Goal: Task Accomplishment & Management: Manage account settings

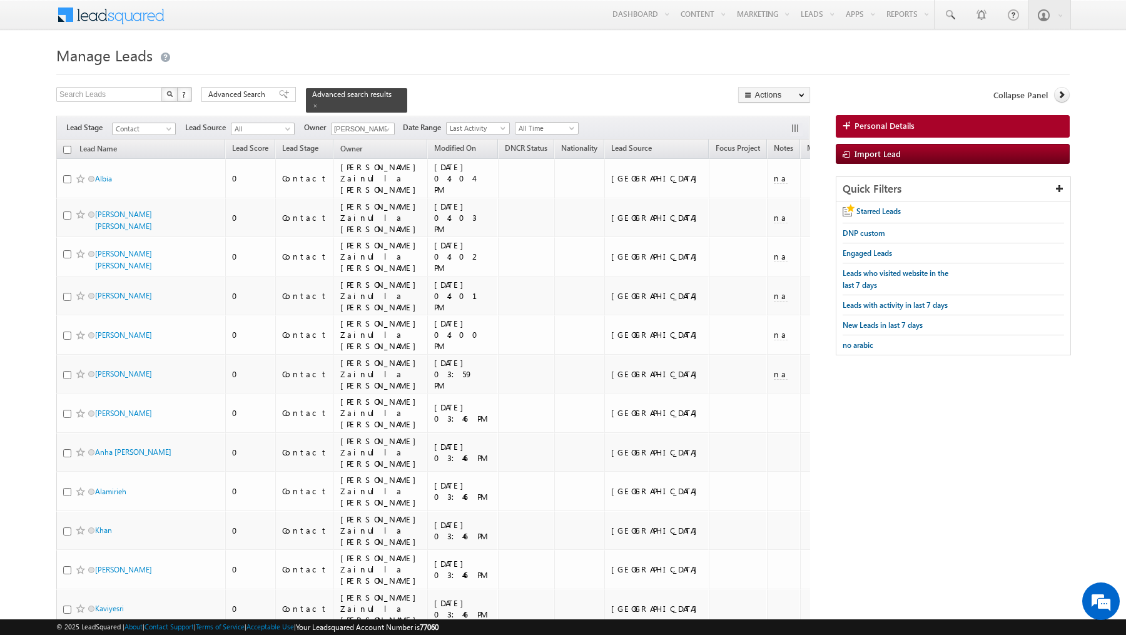
drag, startPoint x: 0, startPoint y: 0, endPoint x: 481, endPoint y: 98, distance: 490.9
click at [481, 99] on div "Search Leads X ? 98 results found Advanced Search Advanced Search Advanced sear…" at bounding box center [433, 100] width 754 height 26
click at [485, 88] on div "Search Leads X ? 98 results found Advanced Search Advanced Search Advanced sear…" at bounding box center [433, 100] width 754 height 26
click at [378, 127] on link at bounding box center [386, 129] width 16 height 13
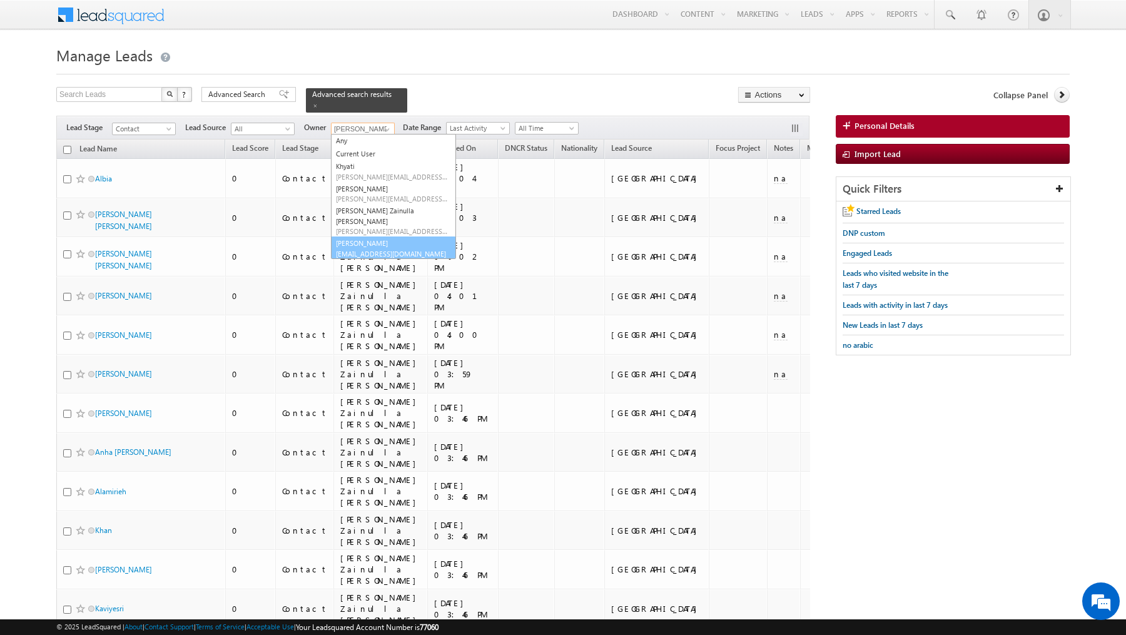
click at [375, 236] on link "Yash Rajput yash.rajput@indglobal.ae" at bounding box center [393, 248] width 125 height 24
type input "[PERSON_NAME]"
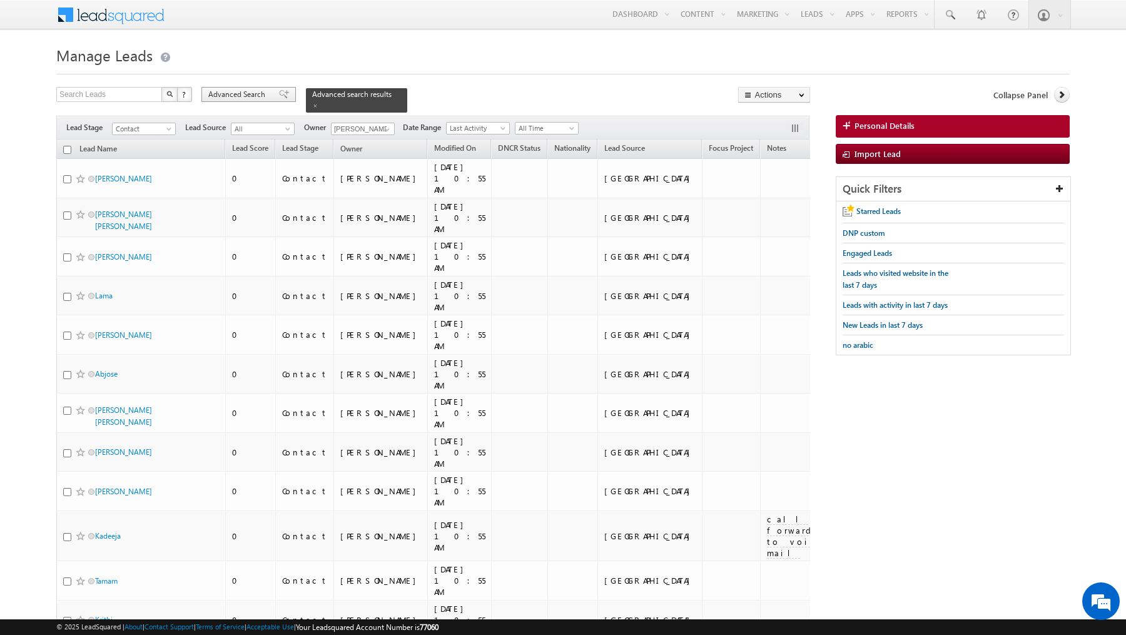
click at [247, 92] on span "Advanced Search" at bounding box center [238, 94] width 61 height 11
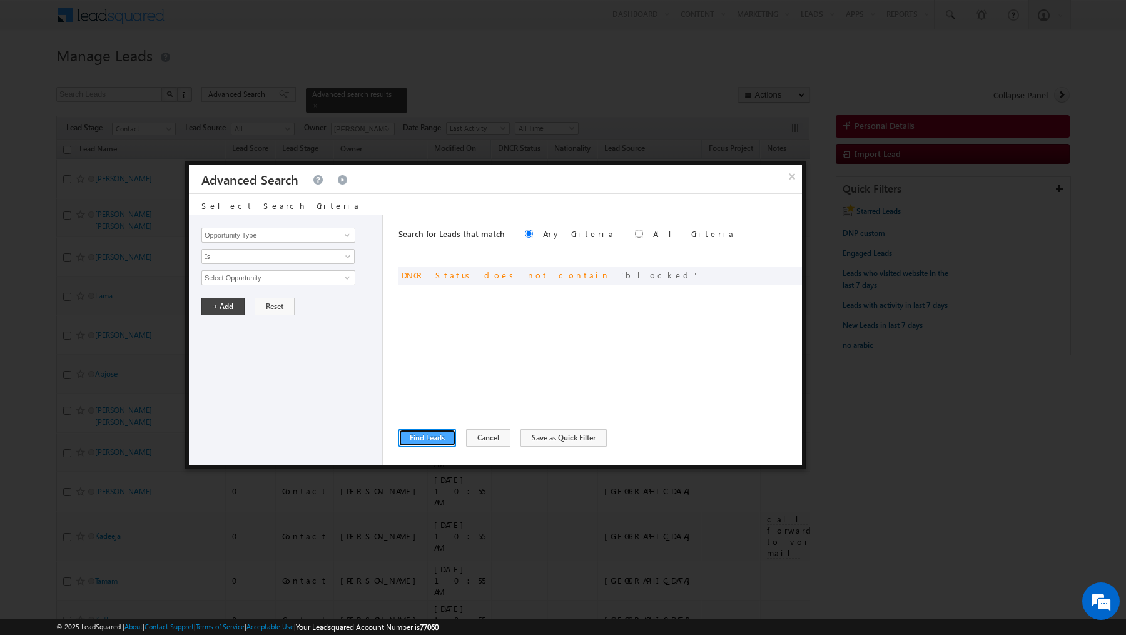
click at [440, 443] on button "Find Leads" at bounding box center [427, 438] width 58 height 18
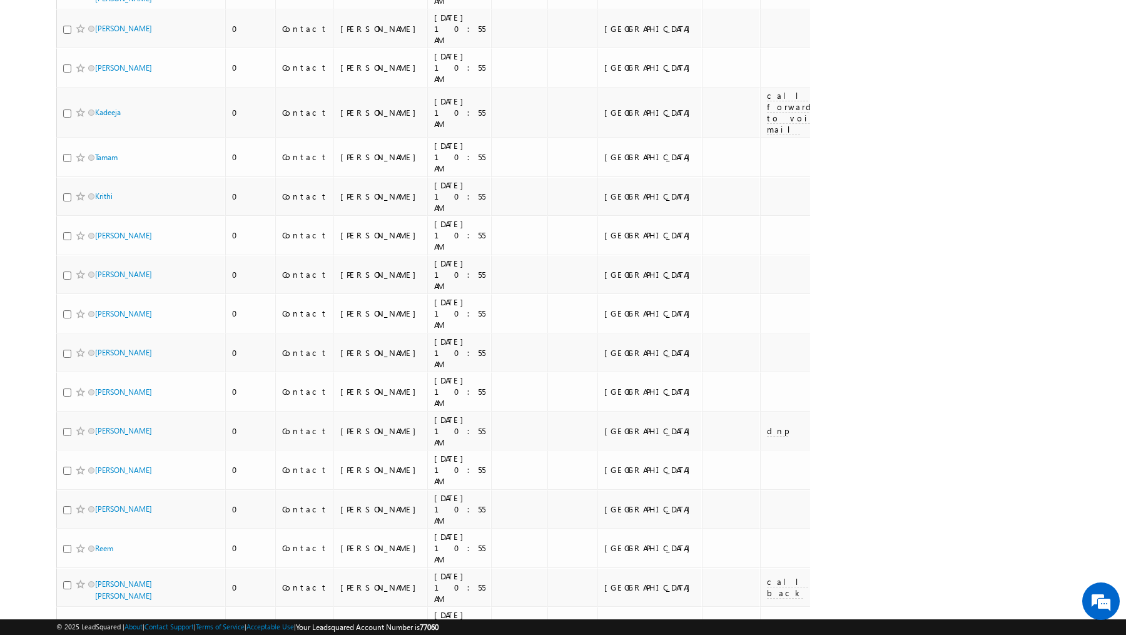
scroll to position [29, 0]
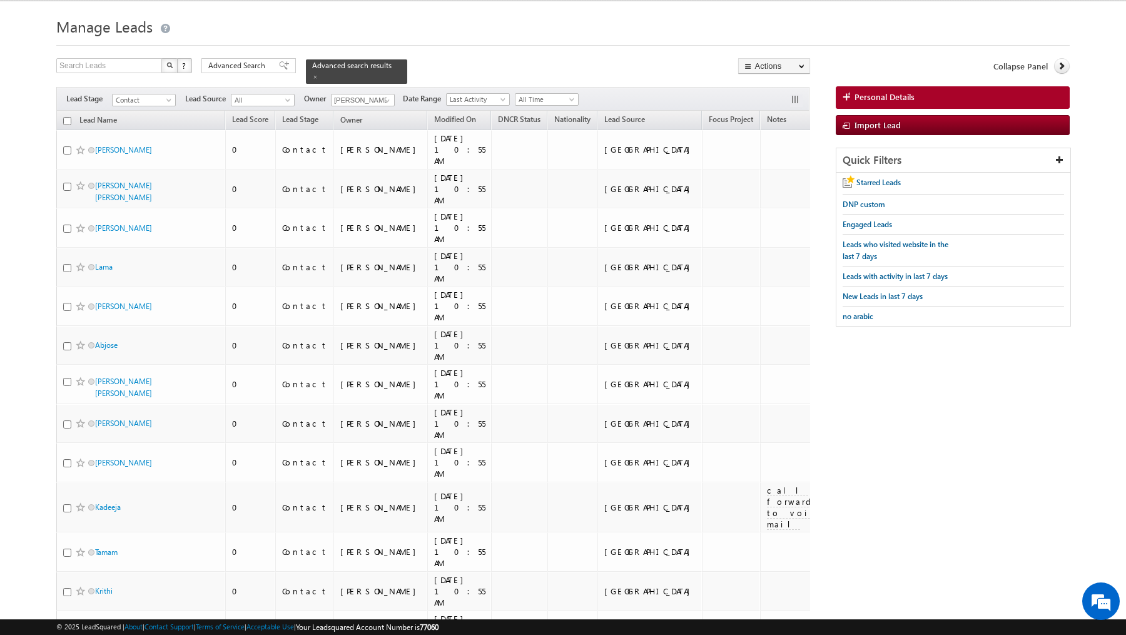
click at [68, 119] on input "checkbox" at bounding box center [67, 121] width 8 height 8
checkbox input "true"
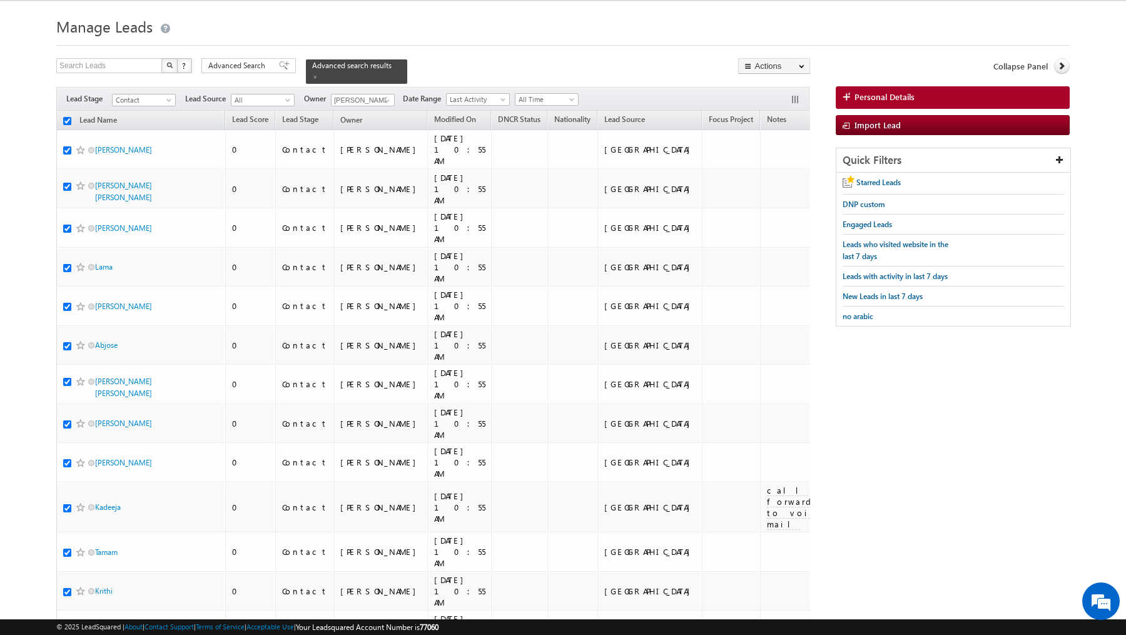
checkbox input "true"
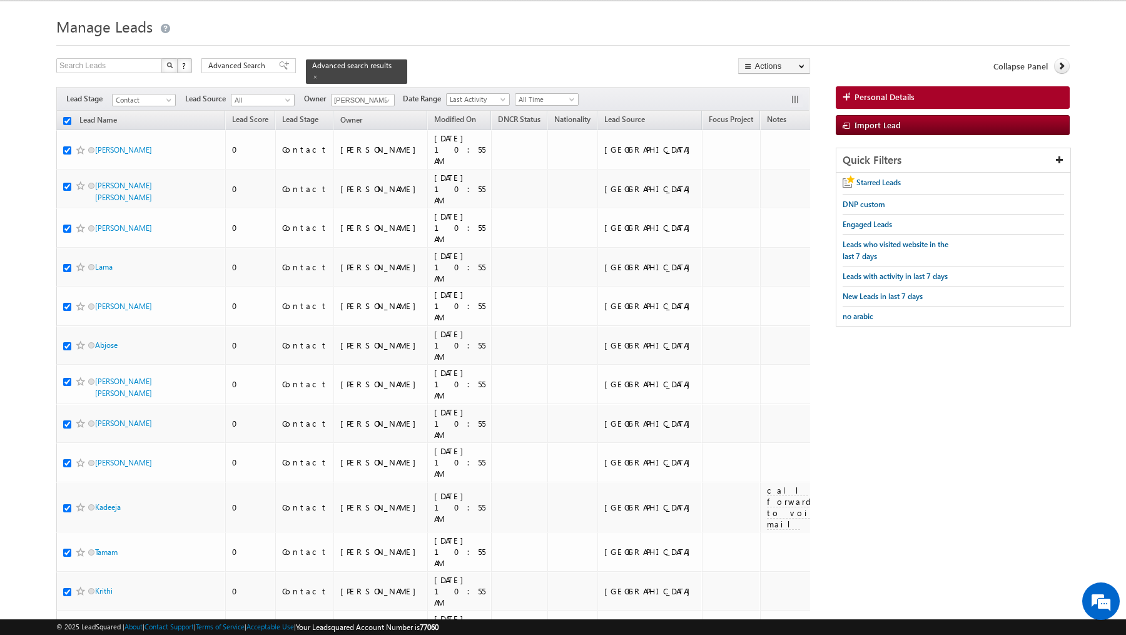
checkbox input "true"
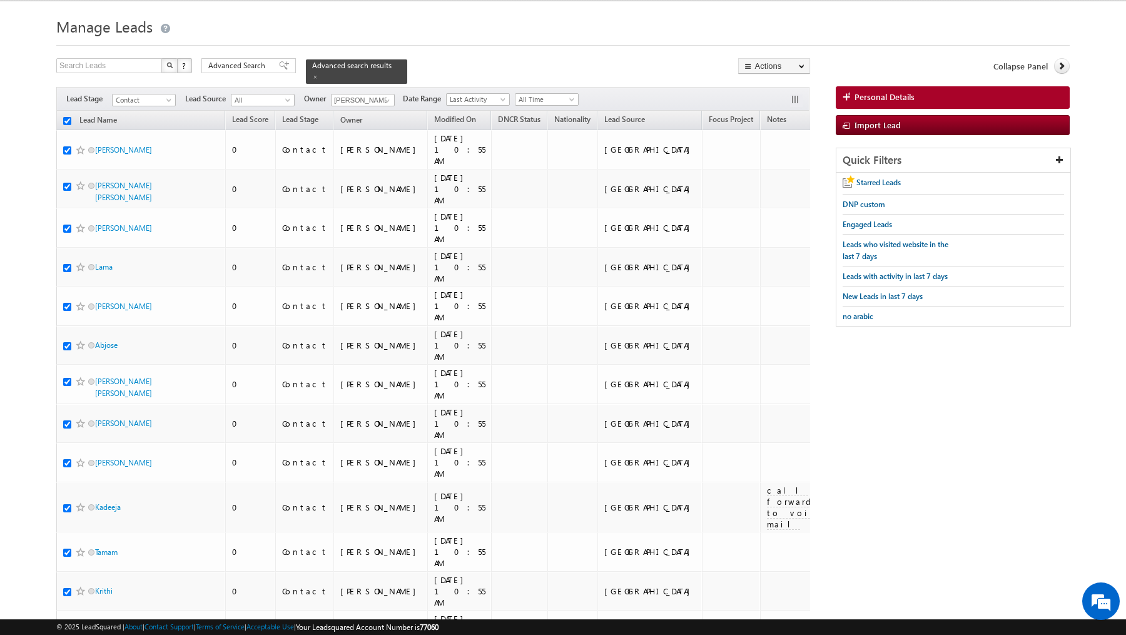
checkbox input "true"
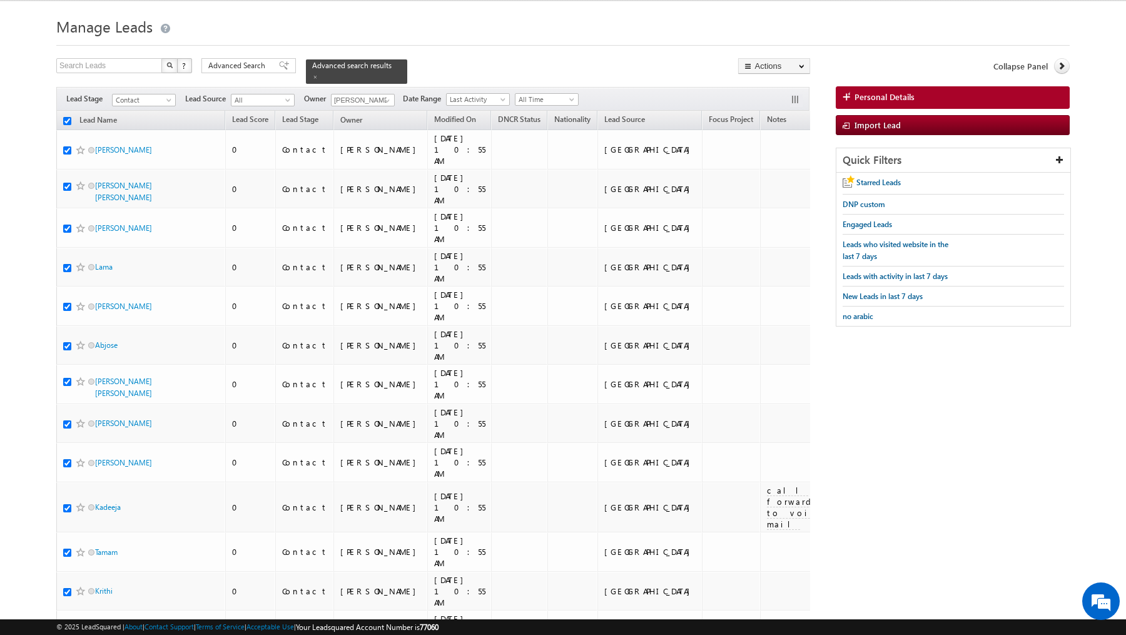
checkbox input "true"
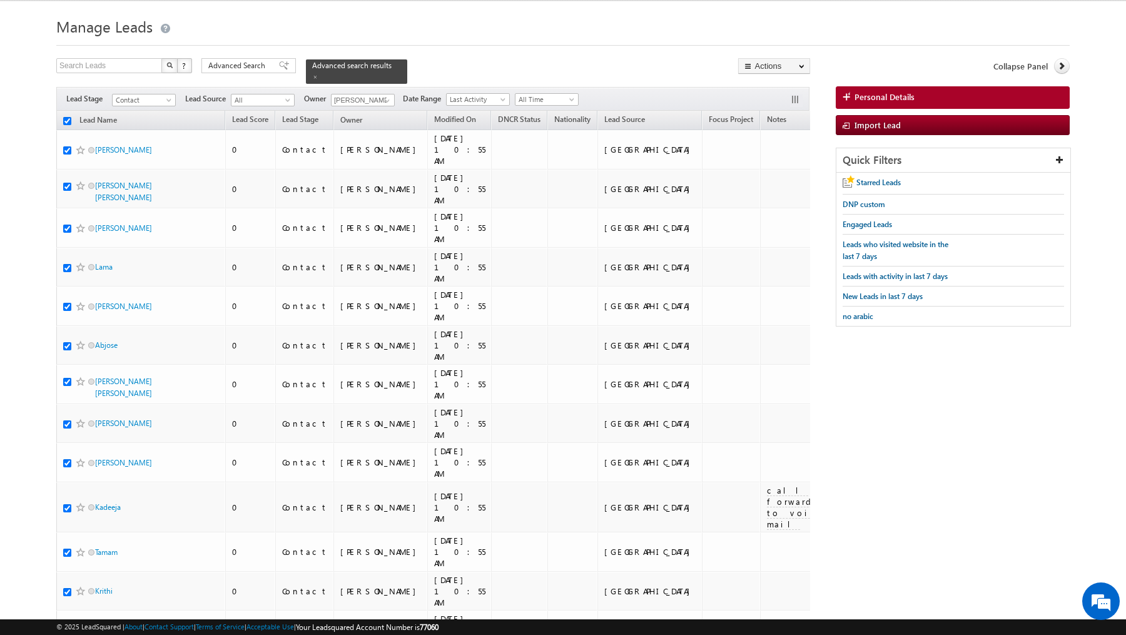
checkbox input "true"
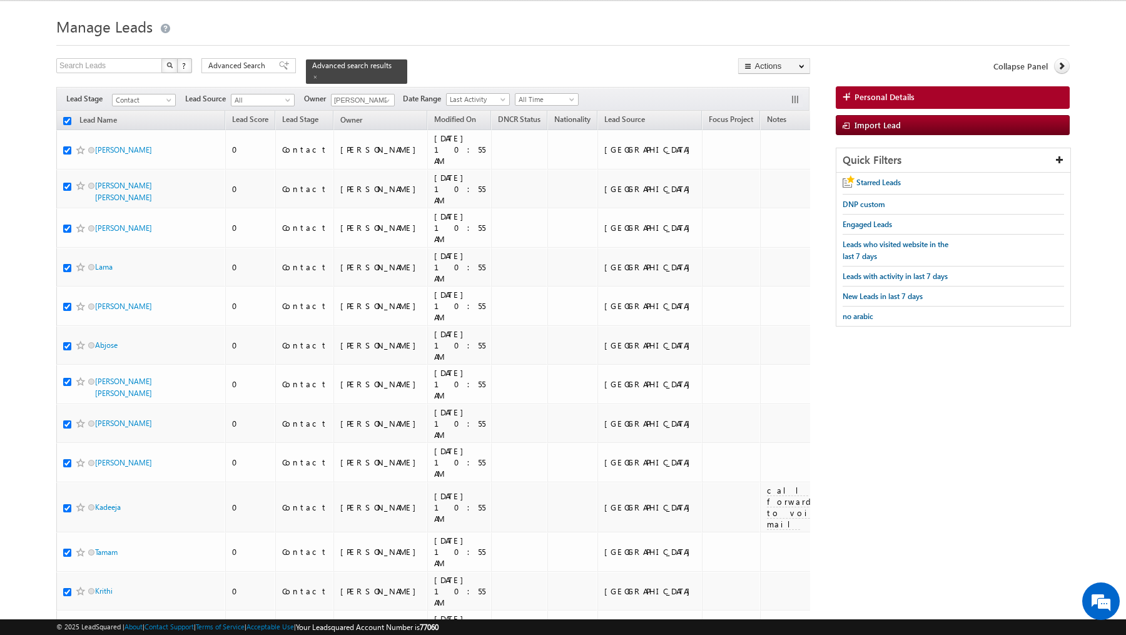
checkbox input "true"
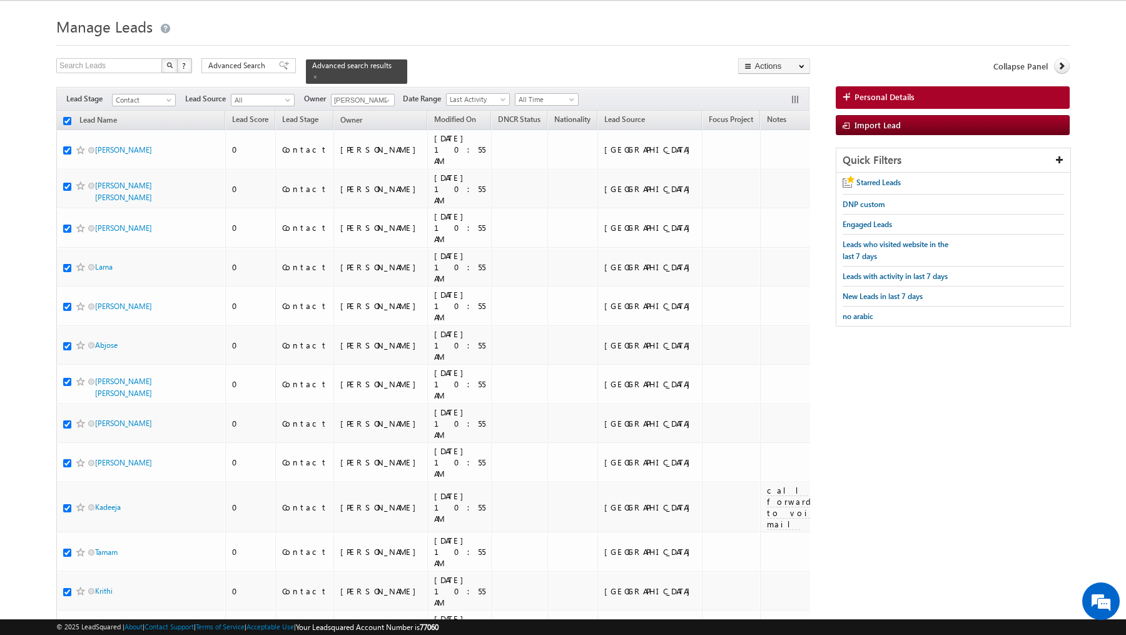
checkbox input "true"
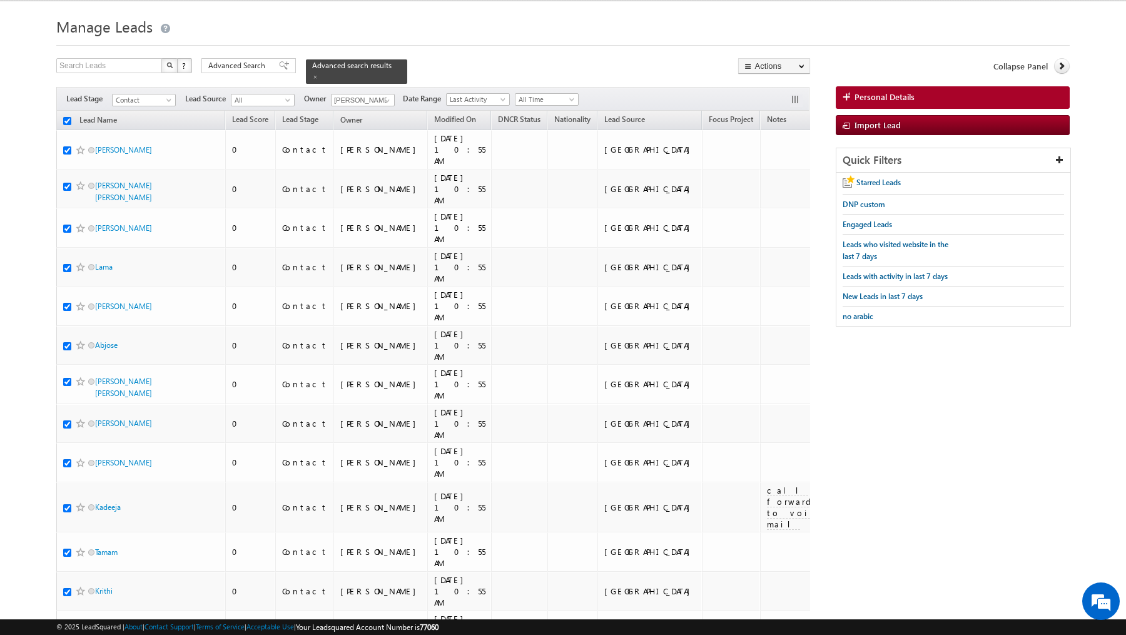
checkbox input "true"
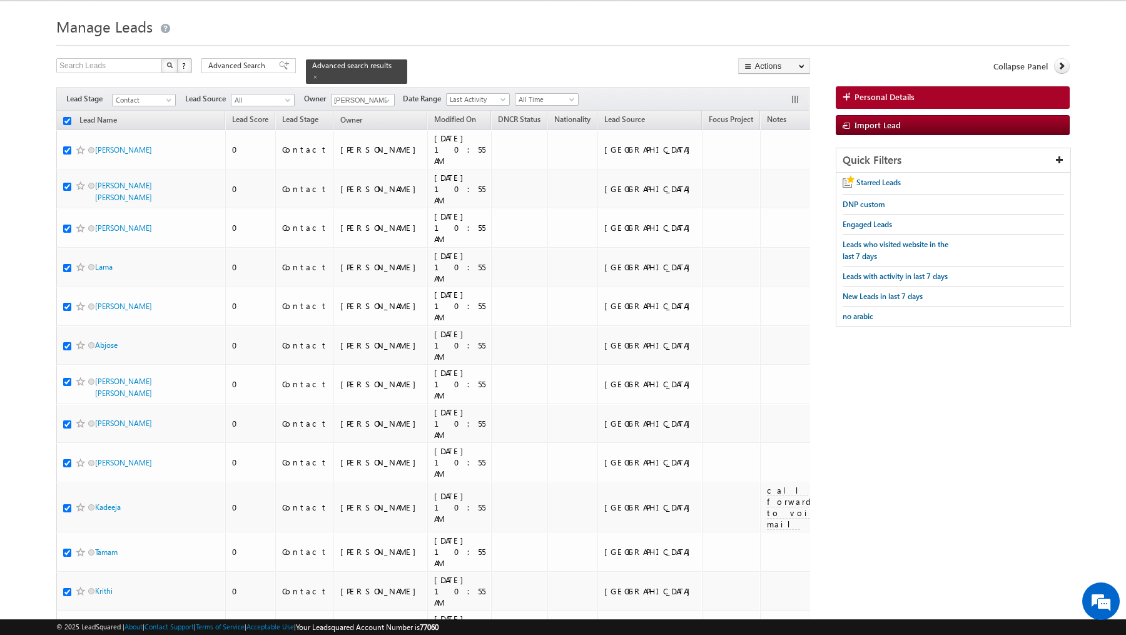
checkbox input "true"
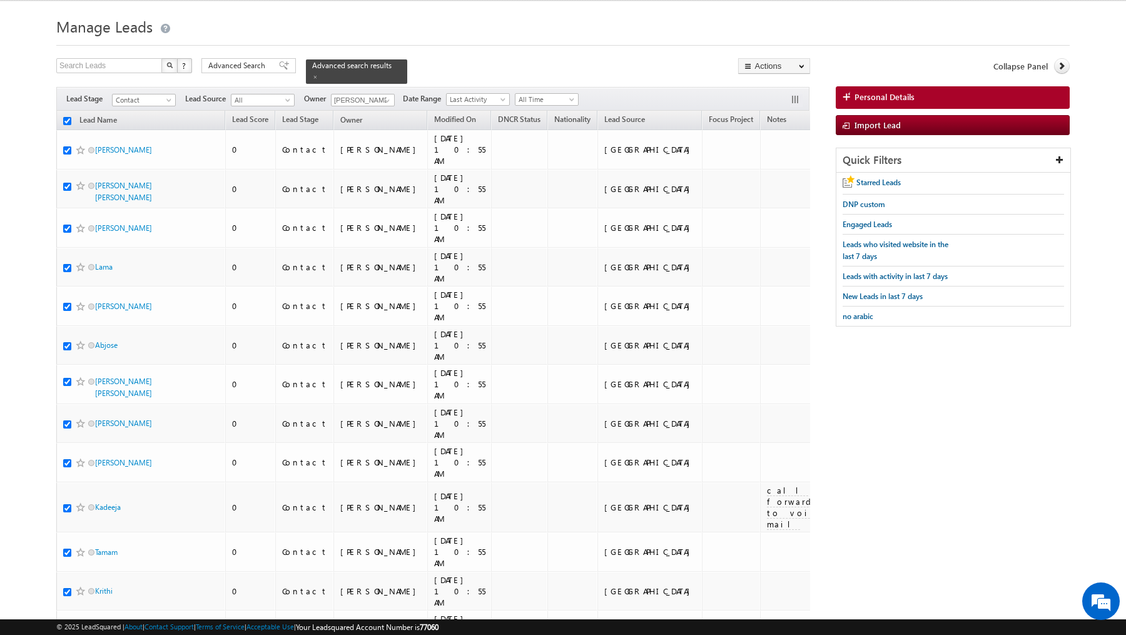
checkbox input "true"
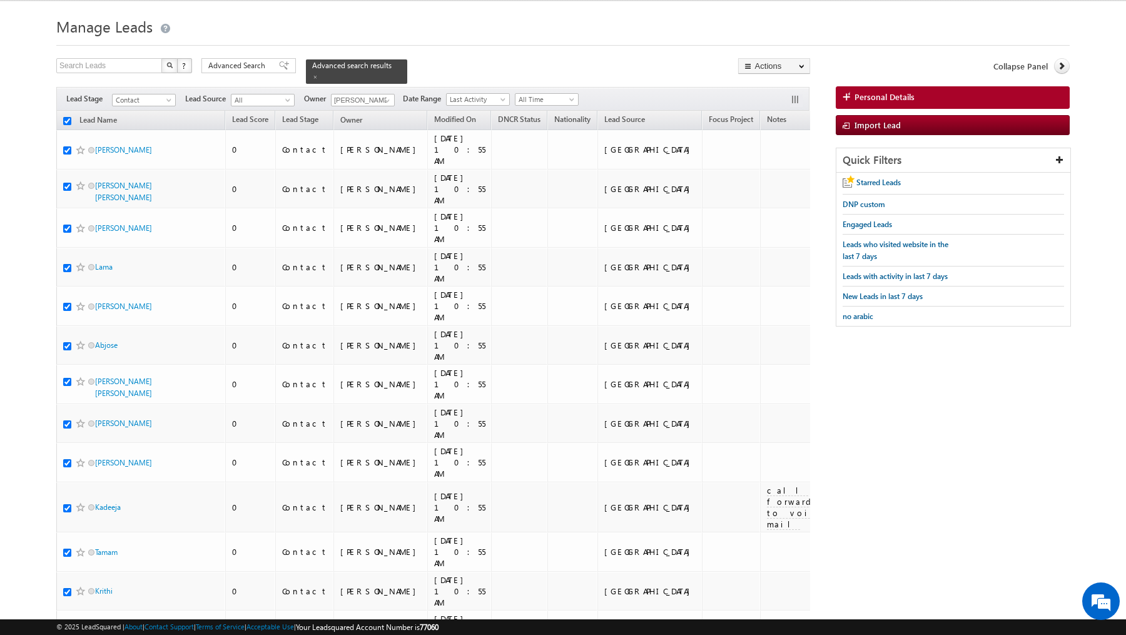
checkbox input "true"
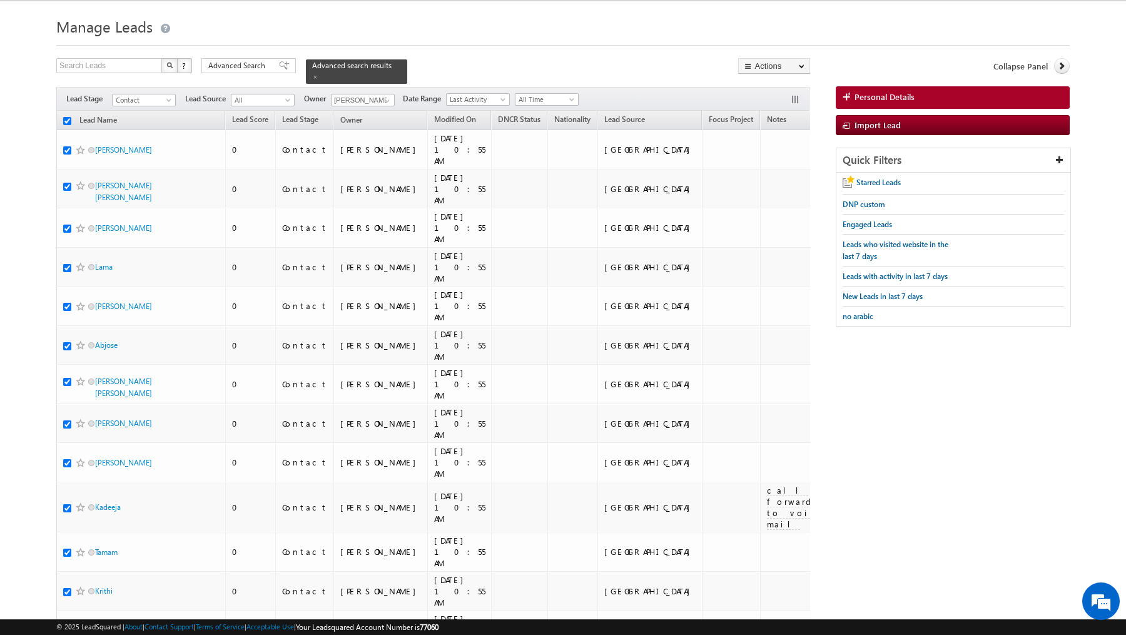
checkbox input "true"
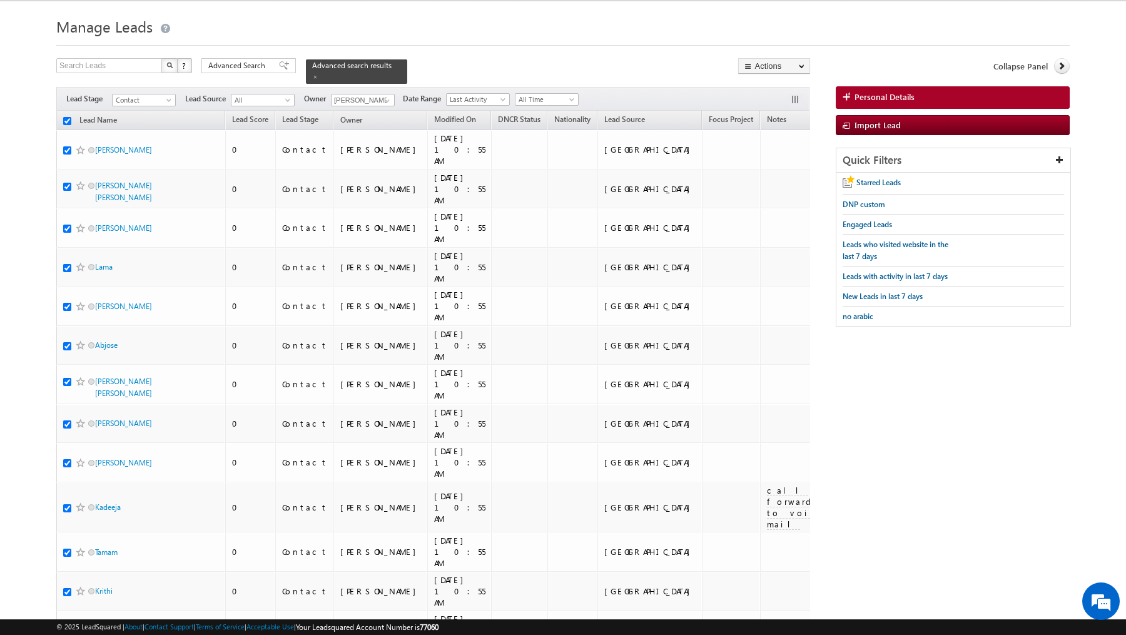
checkbox input "true"
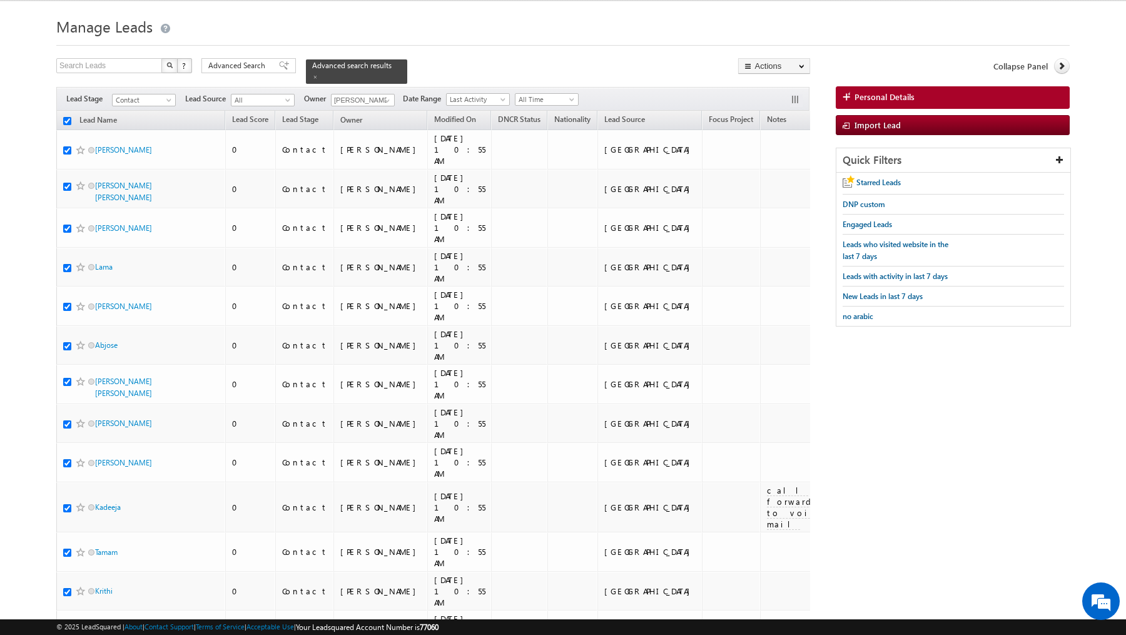
checkbox input "true"
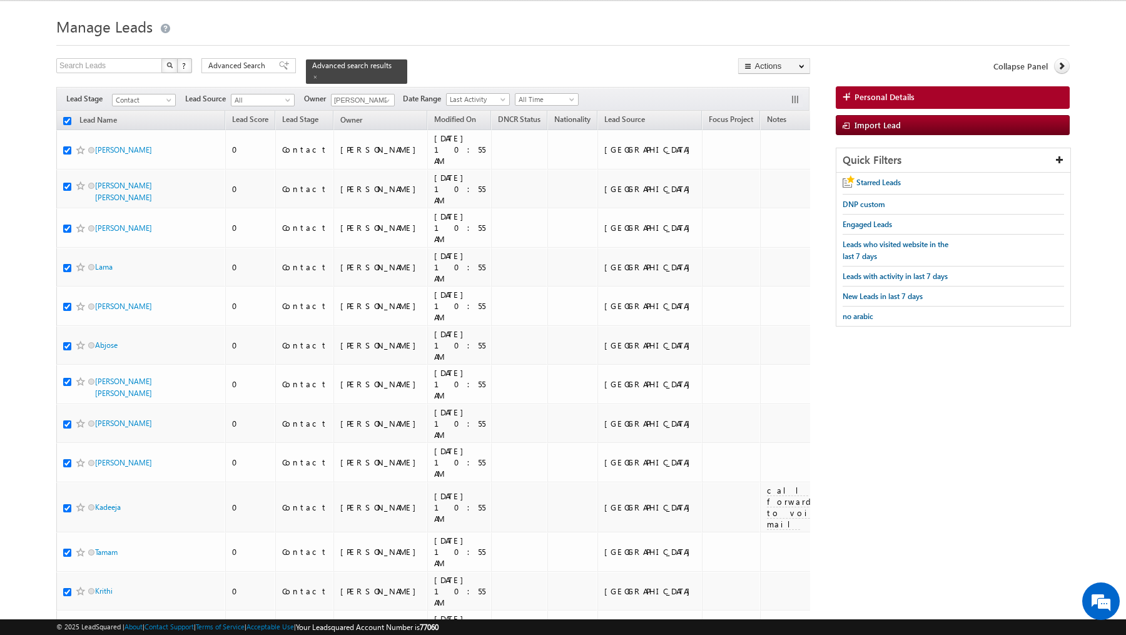
checkbox input "true"
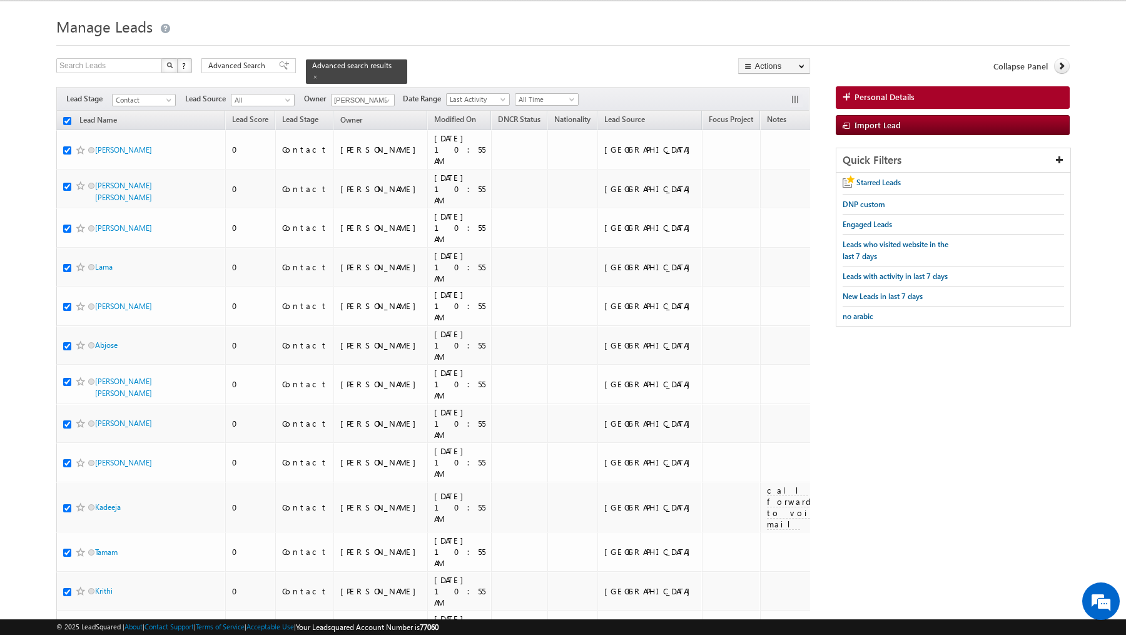
checkbox input "true"
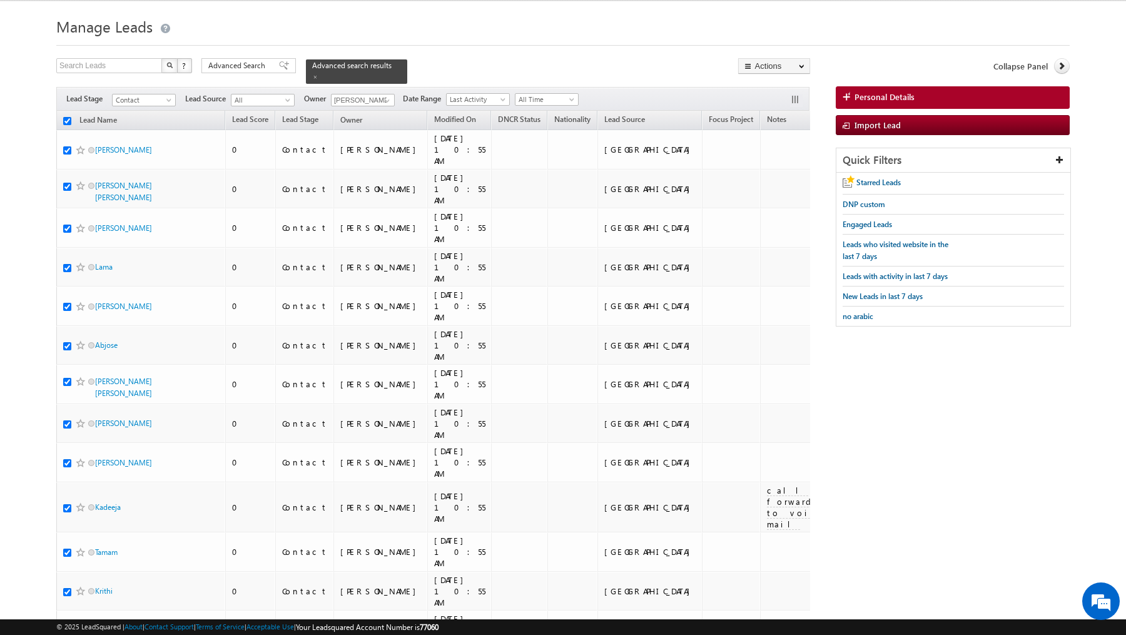
checkbox input "true"
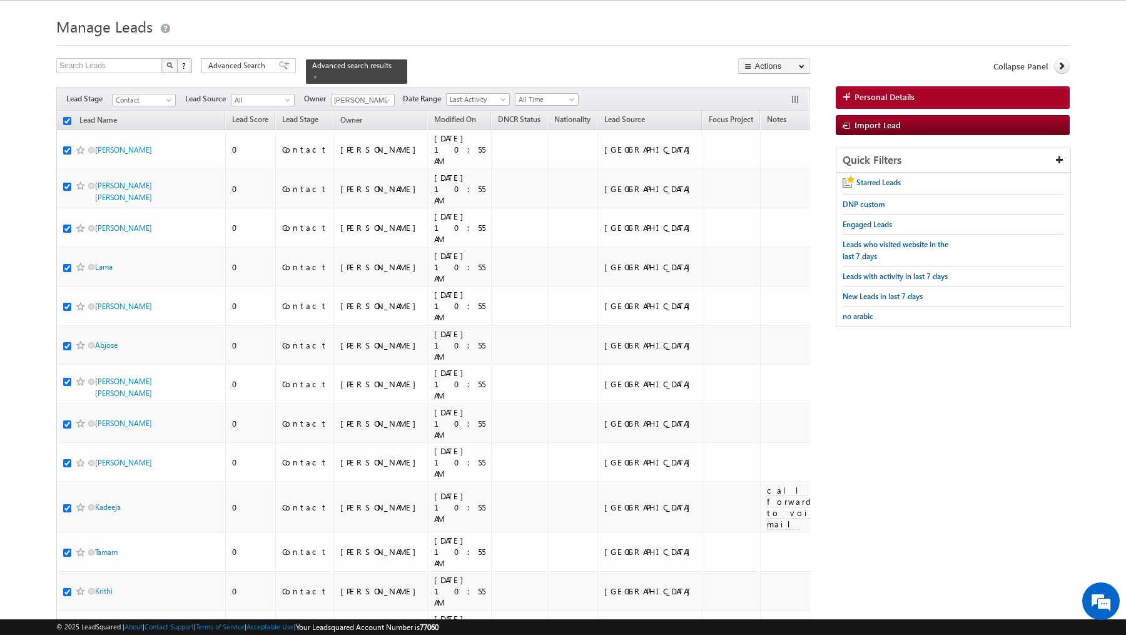
checkbox input "true"
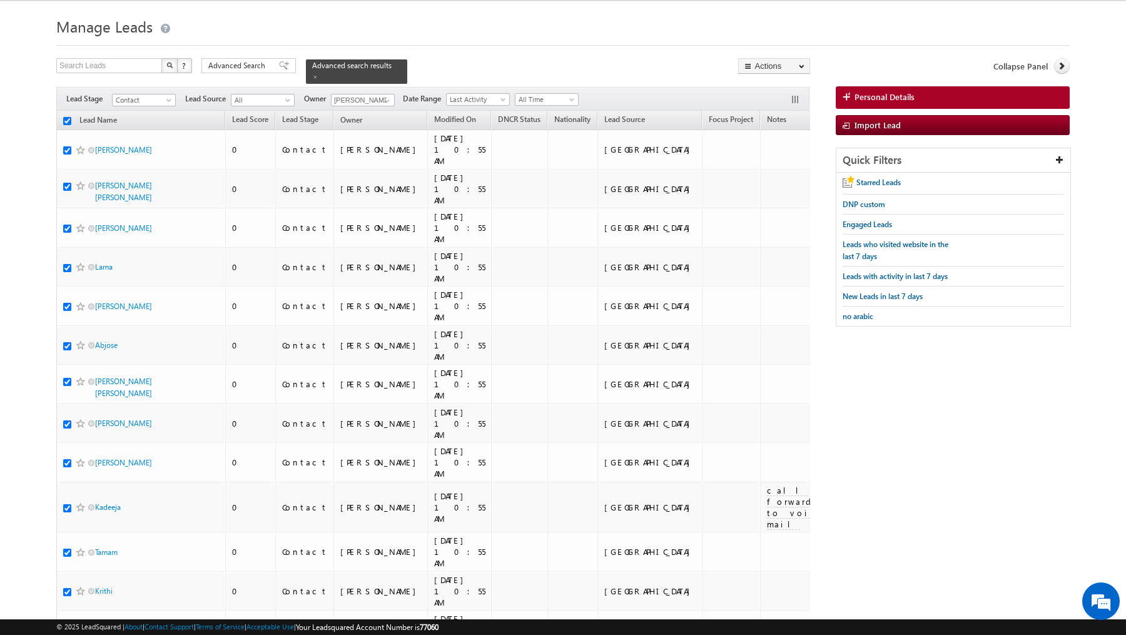
checkbox input "true"
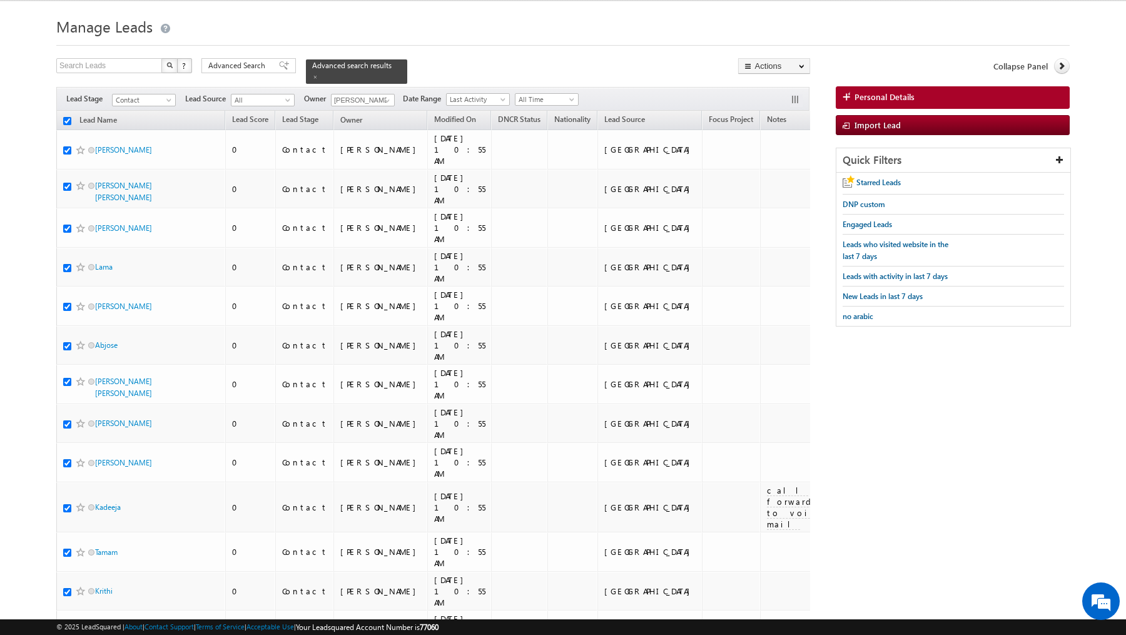
checkbox input "true"
click at [779, 171] on link "Change Owner" at bounding box center [774, 173] width 71 height 15
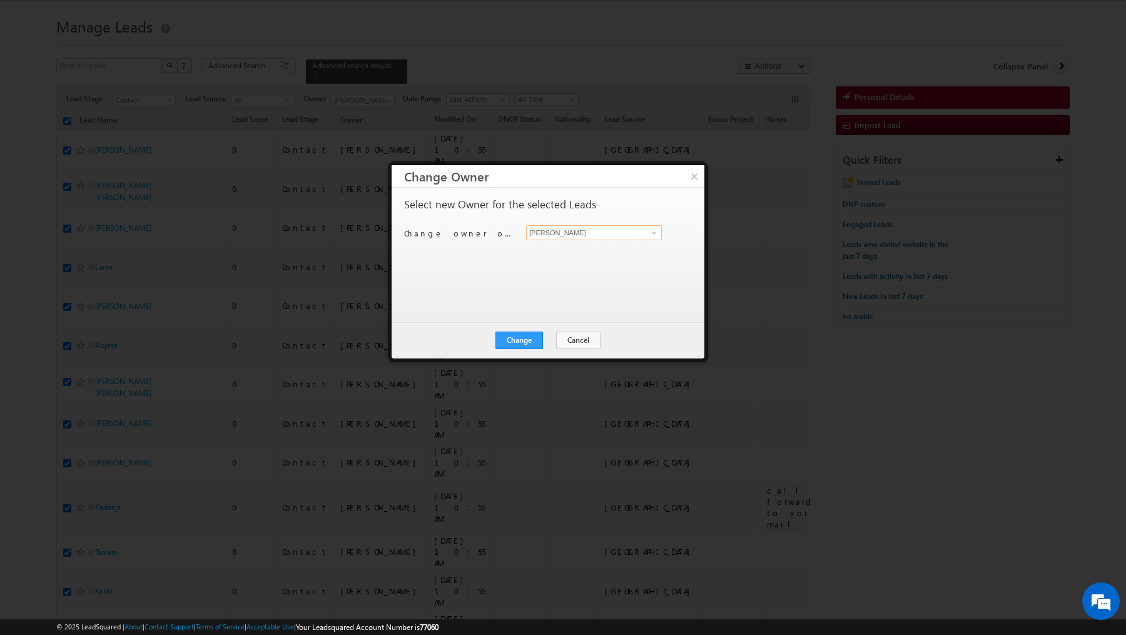
click at [570, 236] on input "[PERSON_NAME]" at bounding box center [594, 232] width 136 height 15
click at [573, 257] on span "Khyati@indglobal.ae" at bounding box center [587, 255] width 113 height 9
type input "Khyati"
click at [514, 338] on button "Change" at bounding box center [519, 341] width 48 height 18
click at [548, 332] on button "Close" at bounding box center [550, 341] width 40 height 18
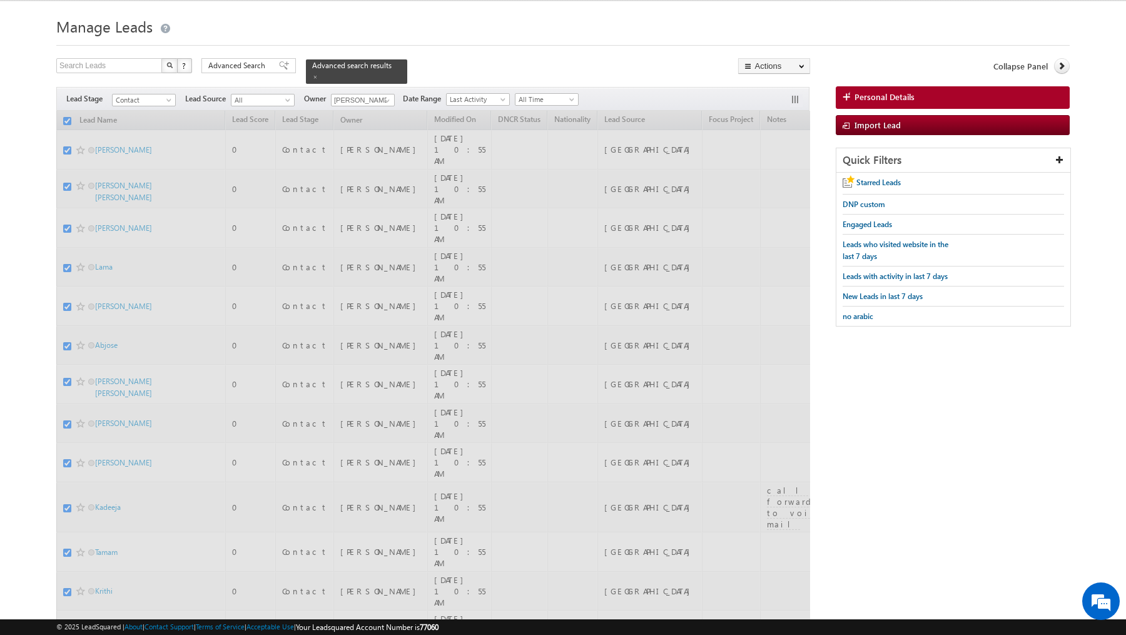
checkbox input "false"
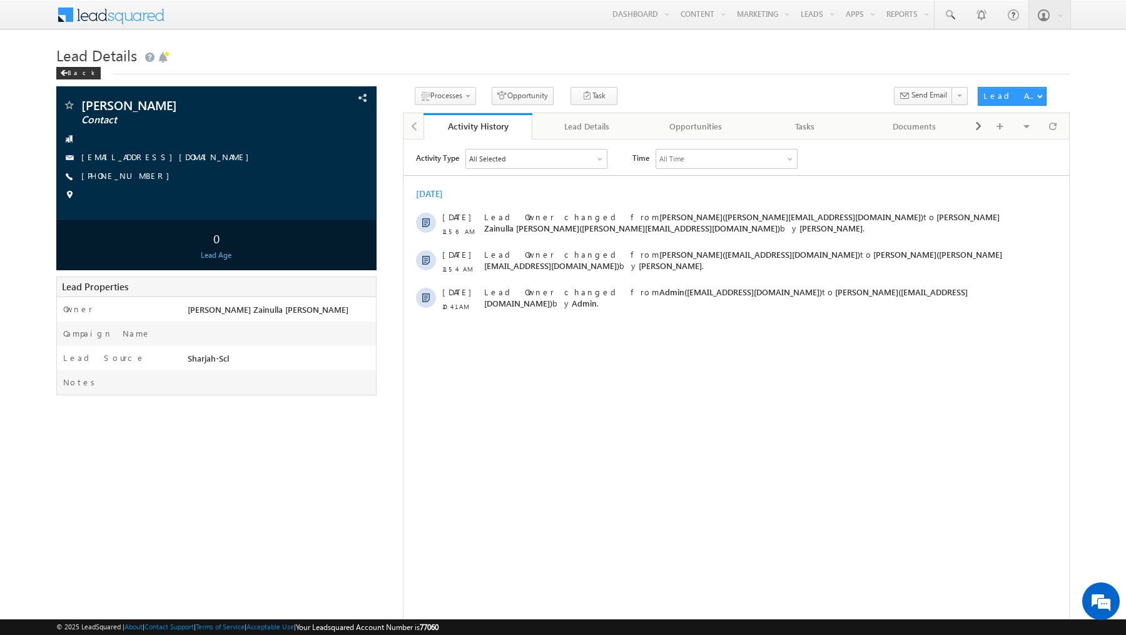
click at [353, 45] on h1 "Lead Details" at bounding box center [562, 54] width 1013 height 24
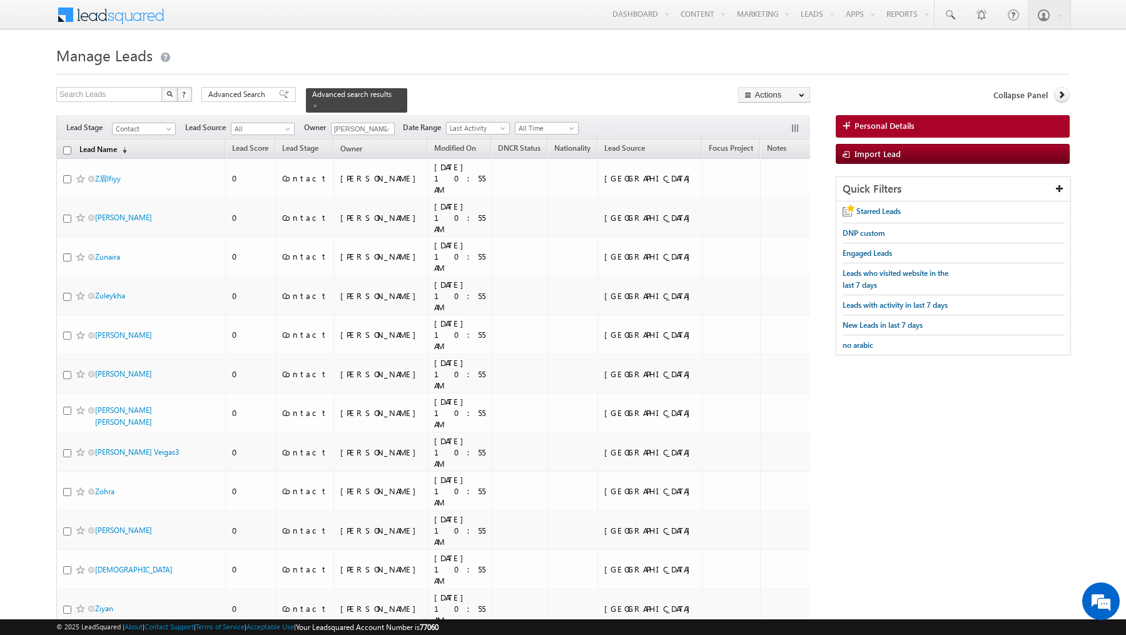
click at [118, 149] on span "(sorted descending)" at bounding box center [122, 150] width 10 height 10
click at [64, 148] on input "checkbox" at bounding box center [67, 150] width 8 height 8
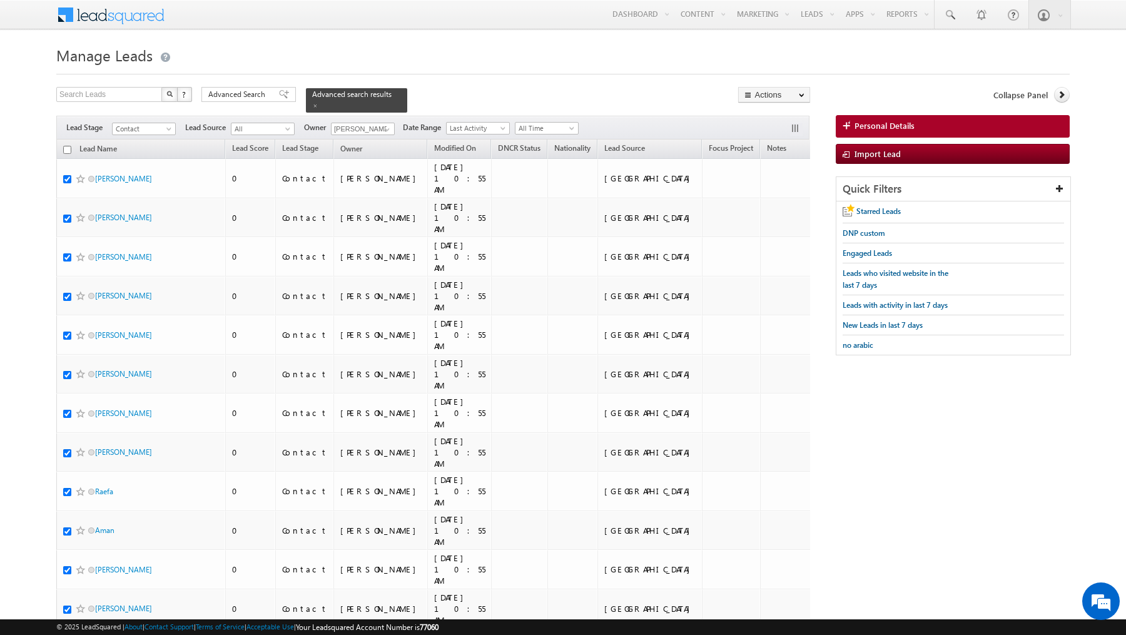
checkbox input "true"
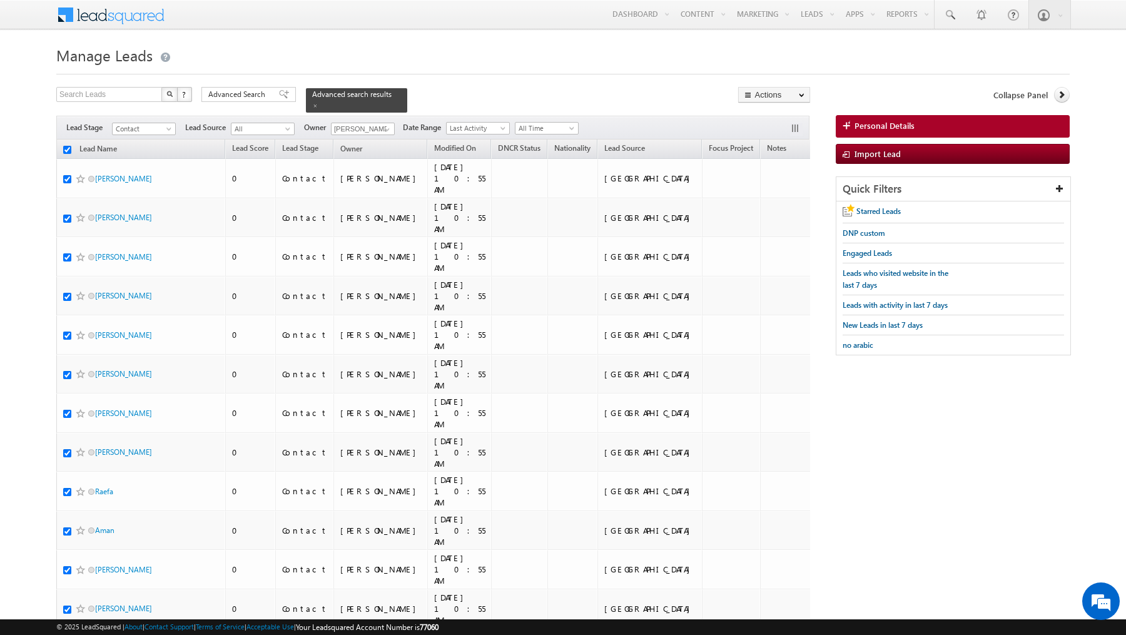
checkbox input "true"
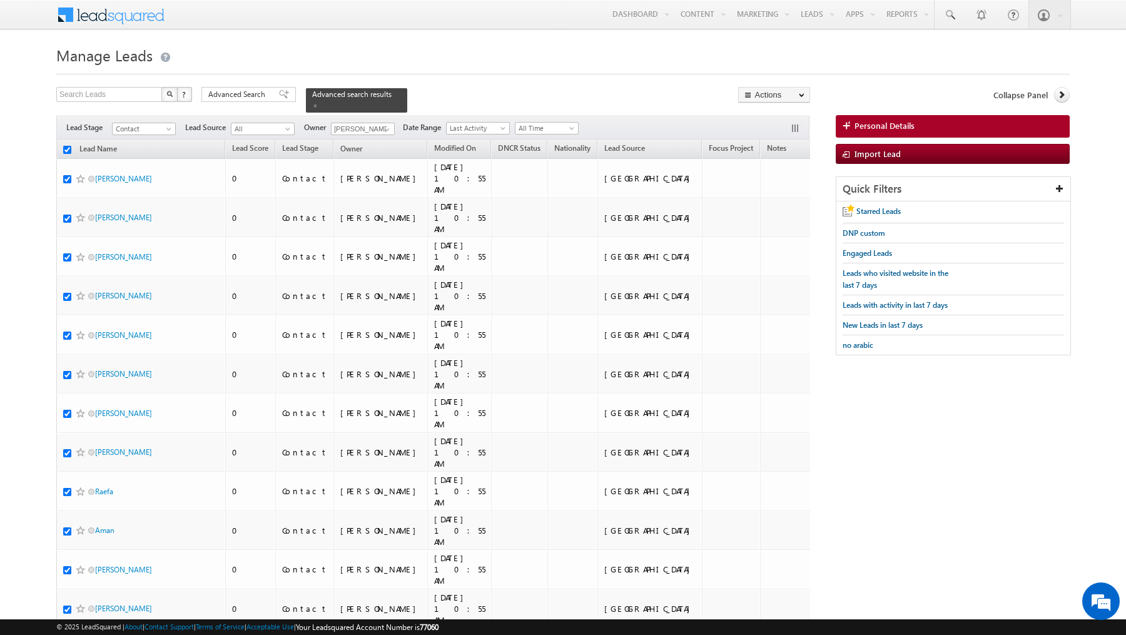
checkbox input "true"
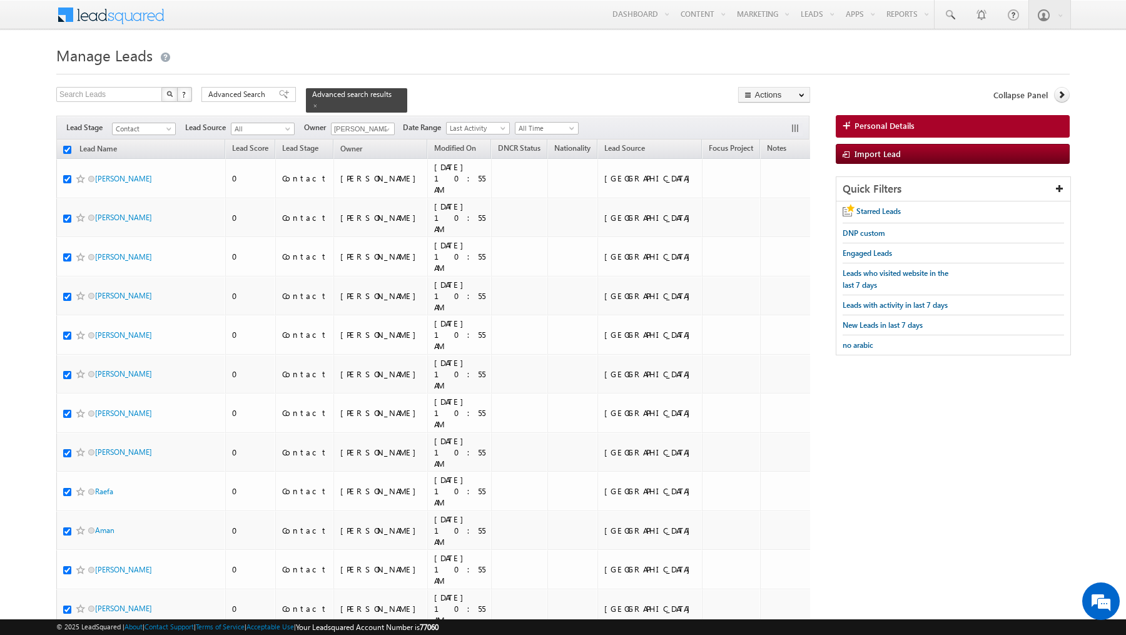
checkbox input "true"
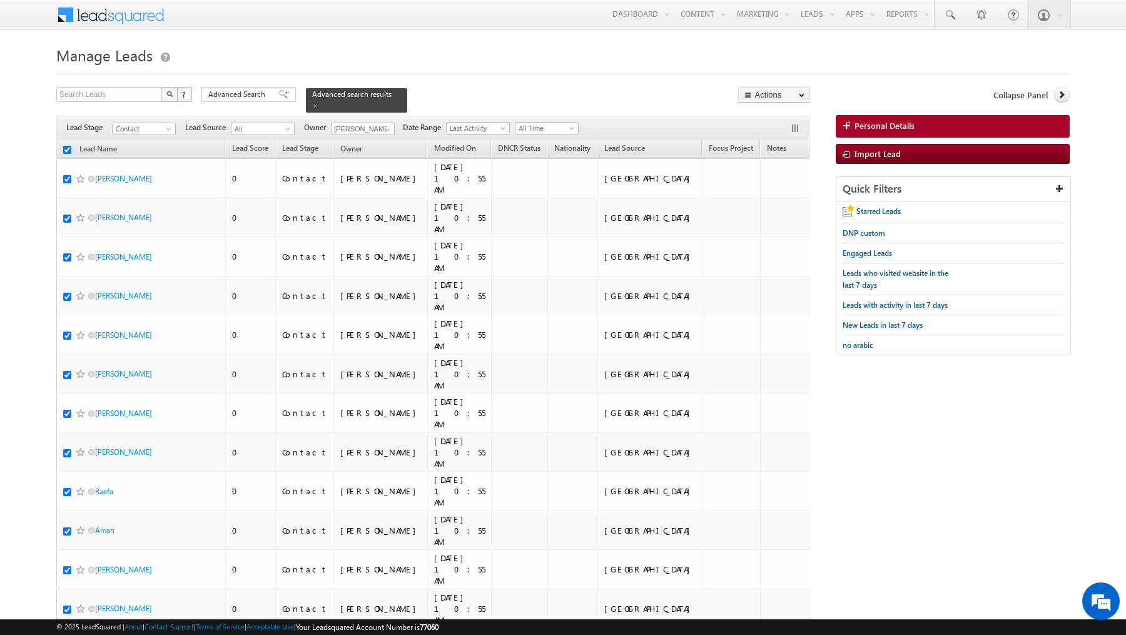
checkbox input "true"
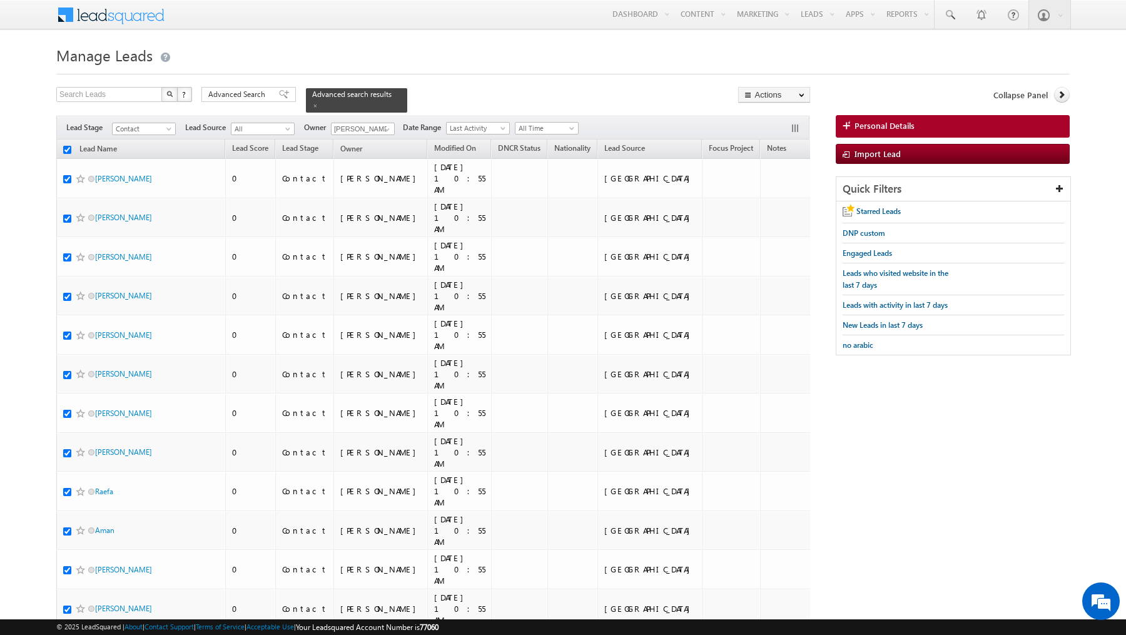
checkbox input "true"
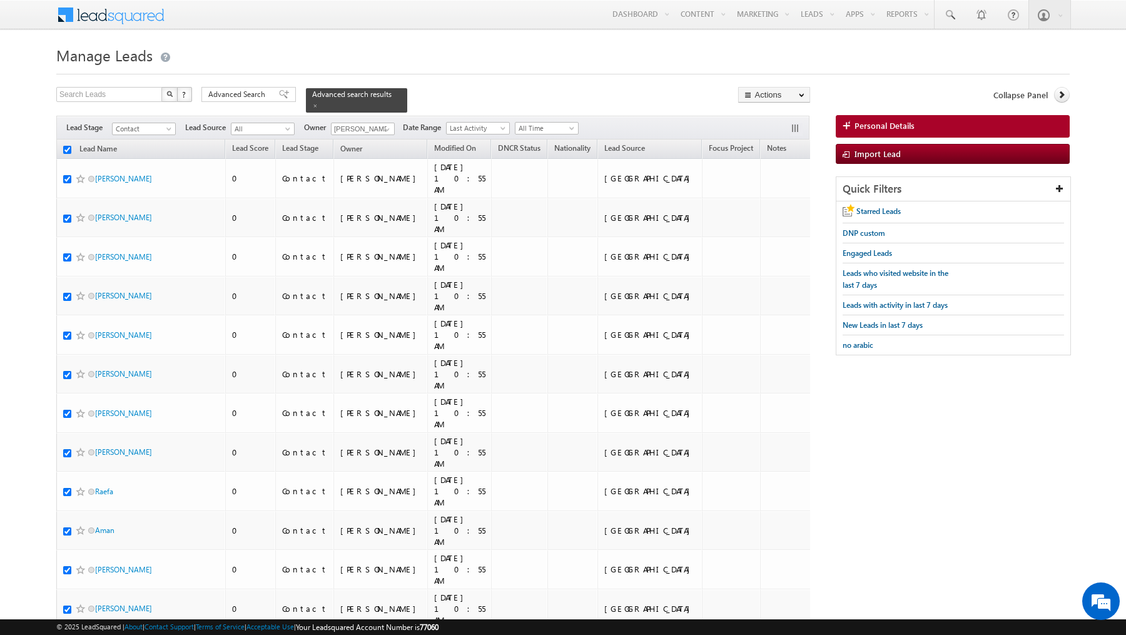
checkbox input "true"
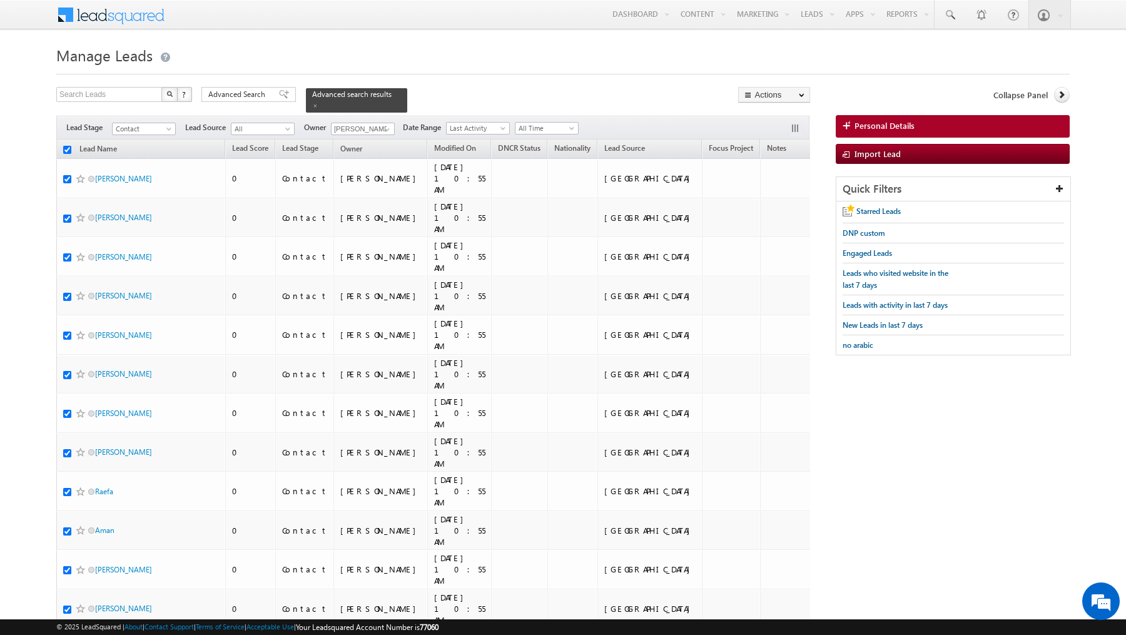
checkbox input "true"
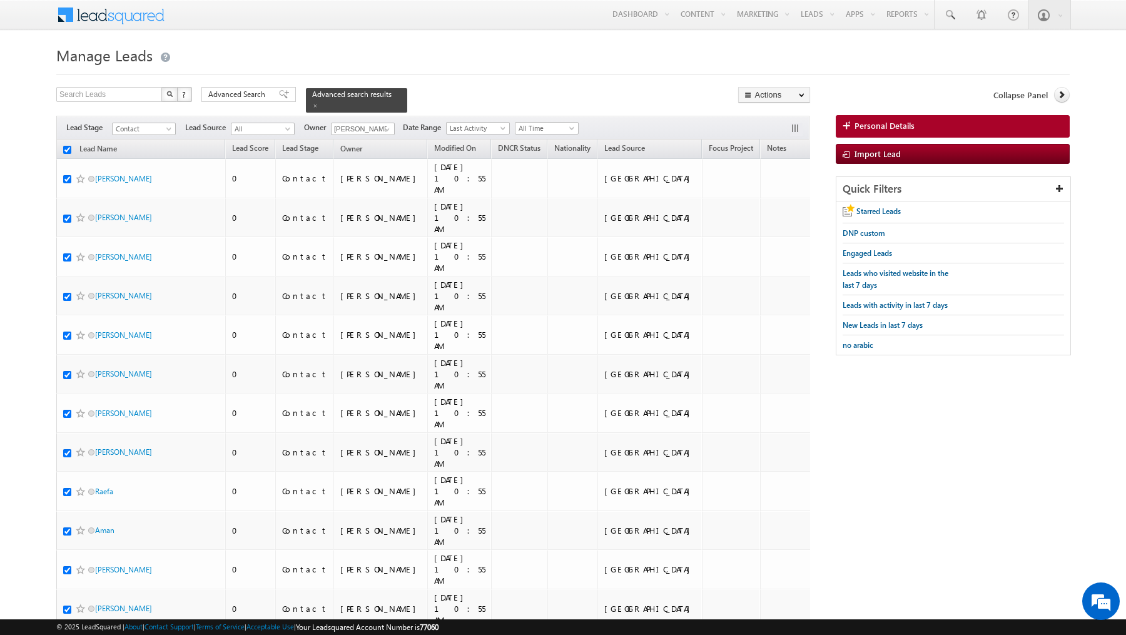
checkbox input "true"
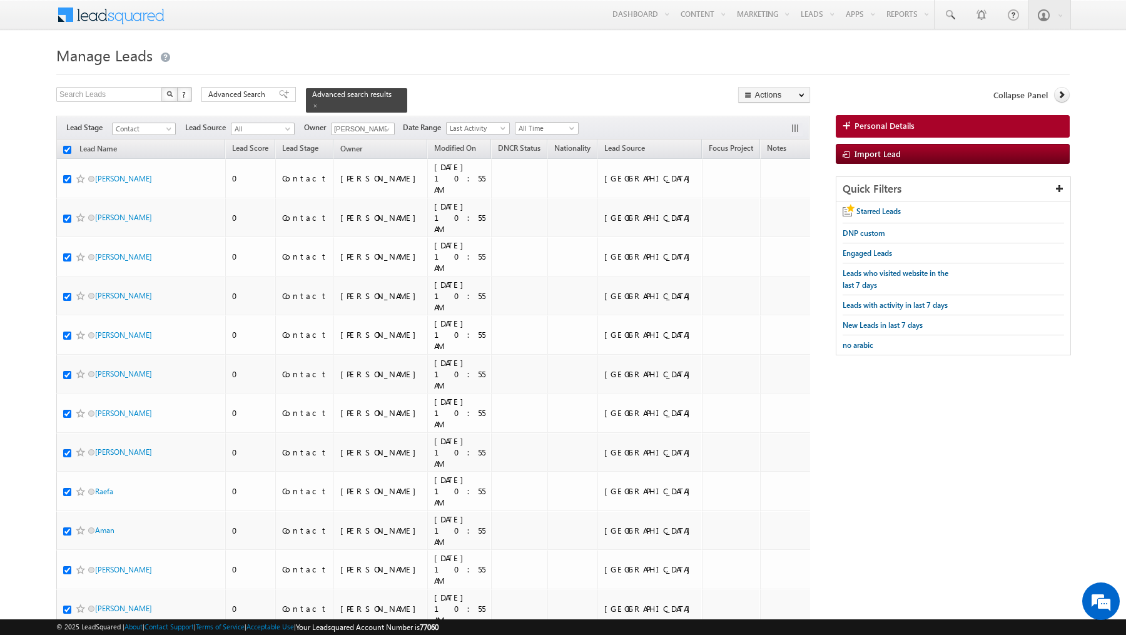
checkbox input "true"
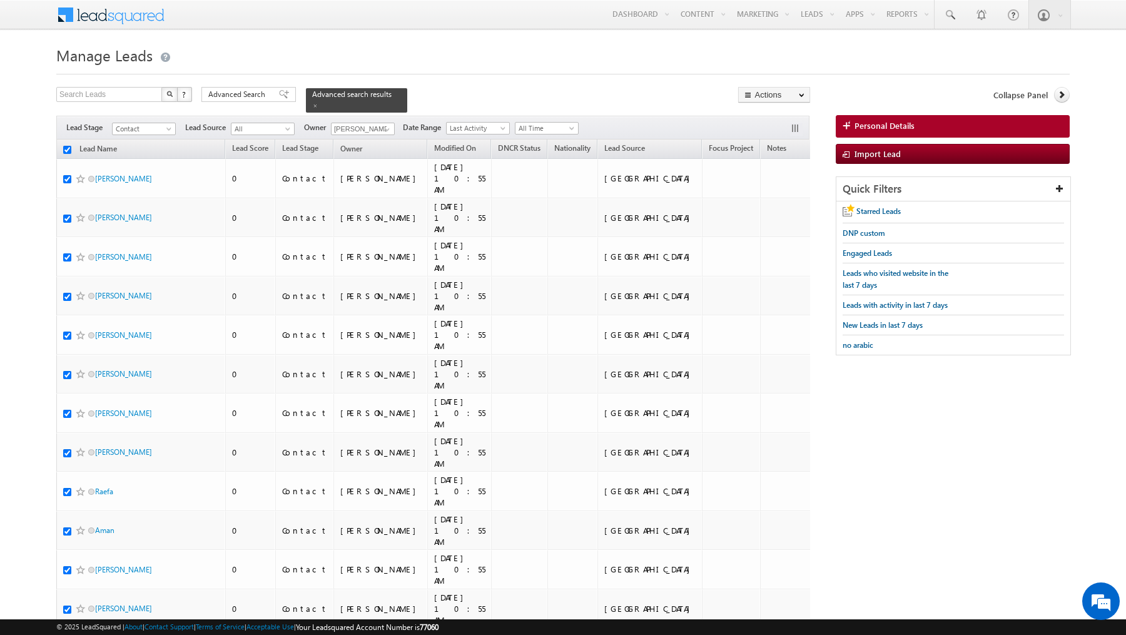
checkbox input "true"
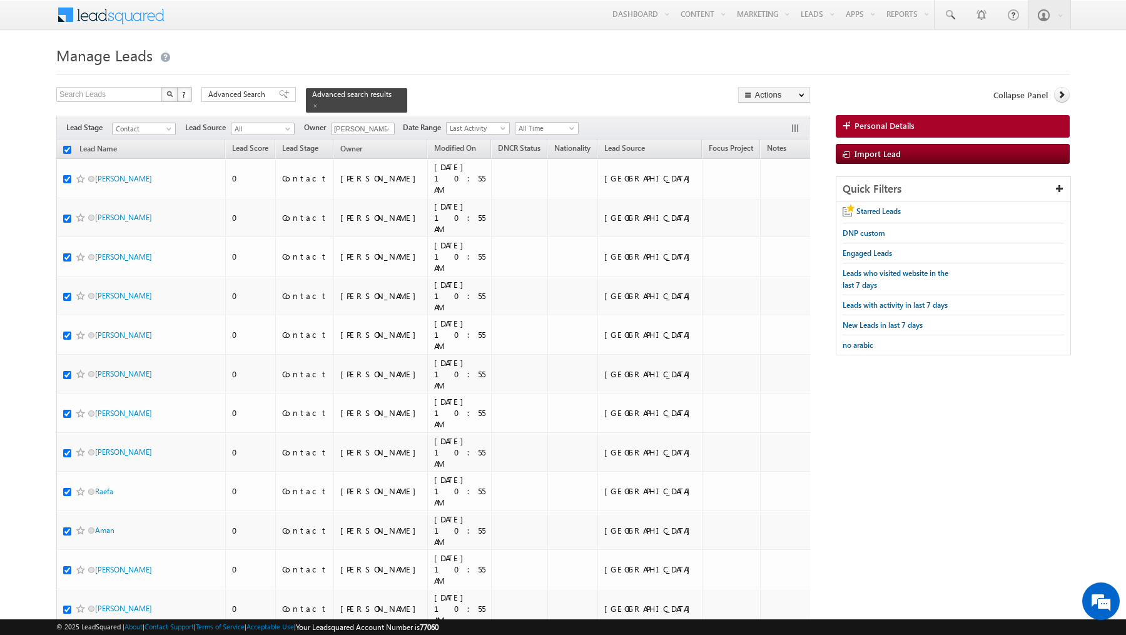
checkbox input "true"
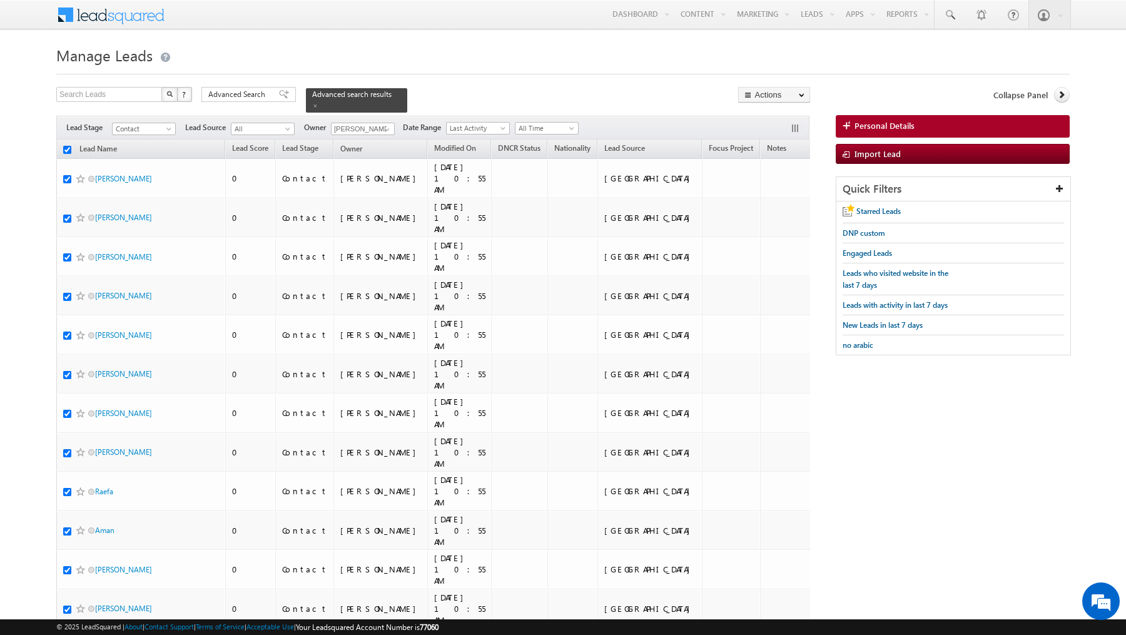
checkbox input "true"
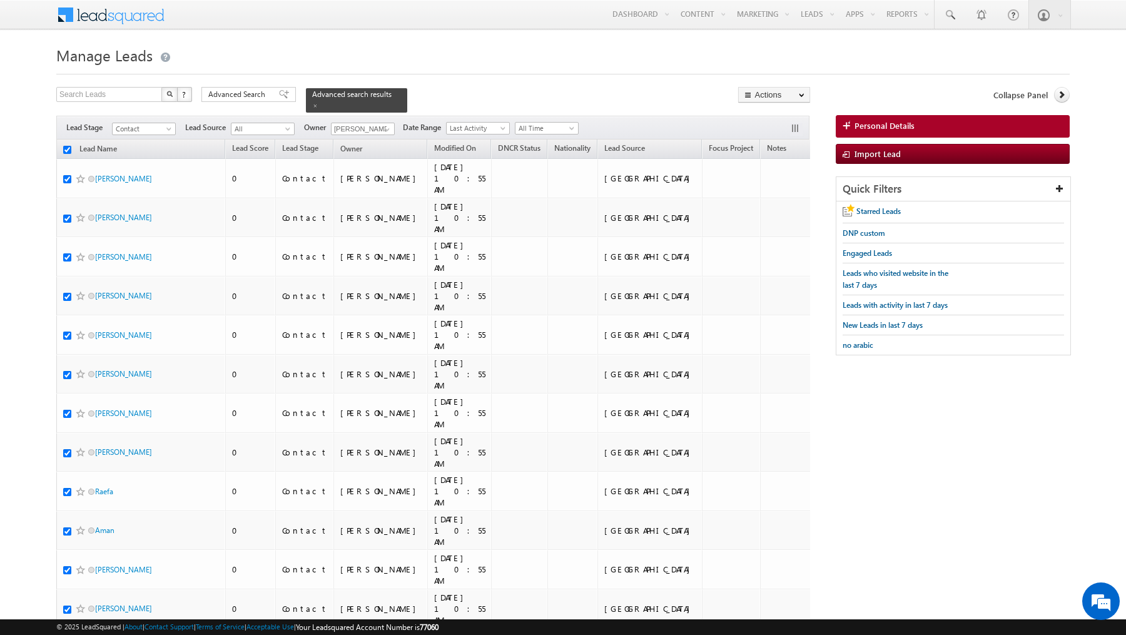
checkbox input "true"
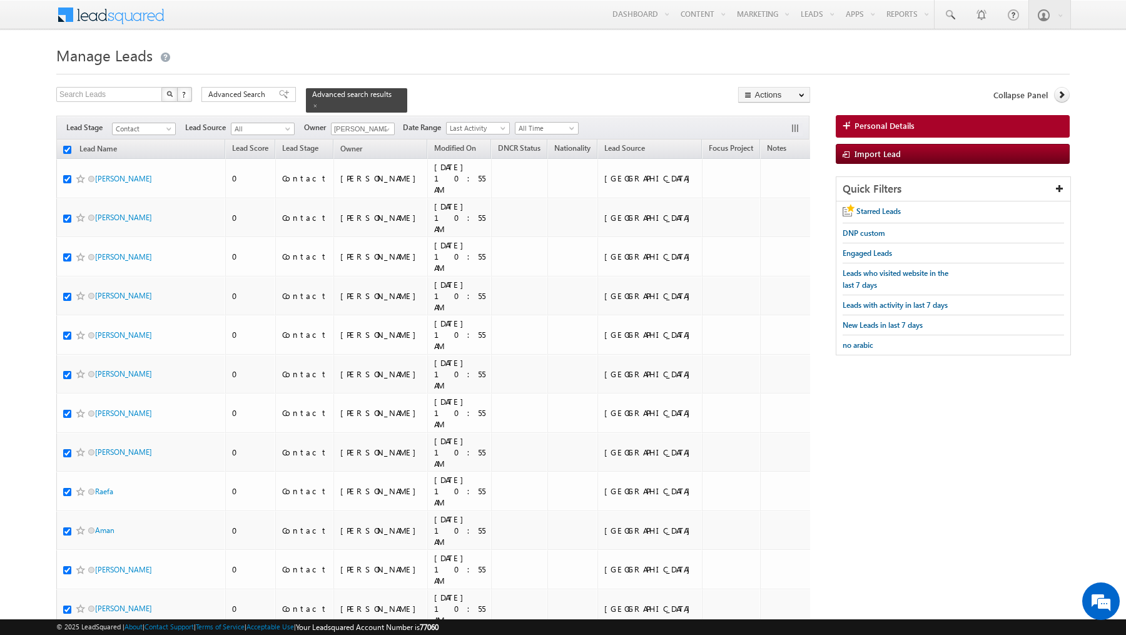
checkbox input "true"
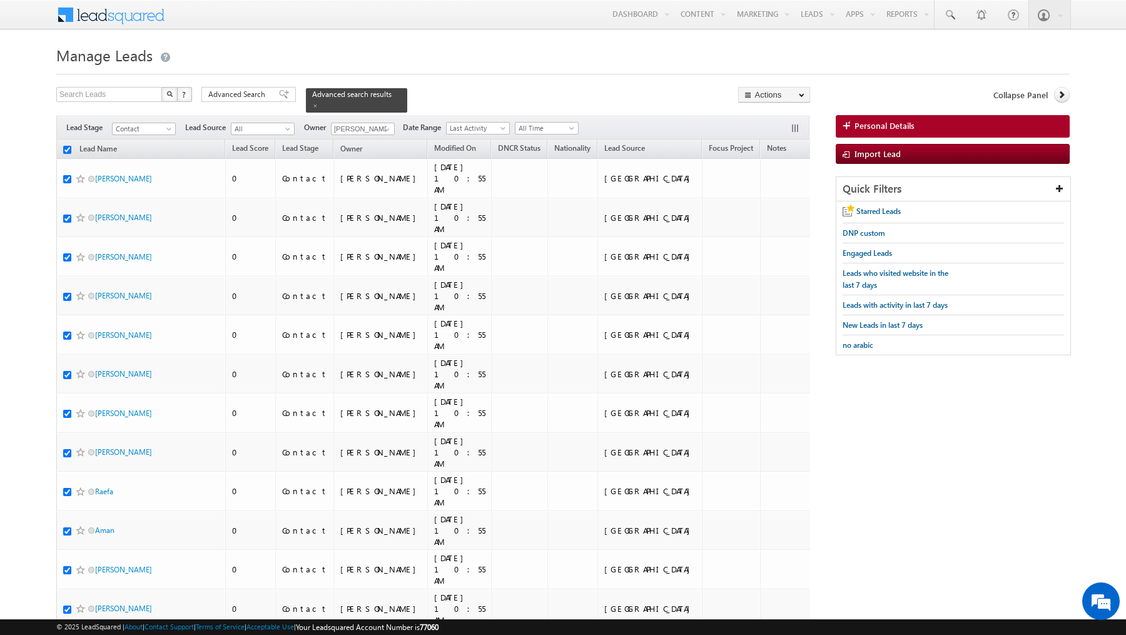
checkbox input "true"
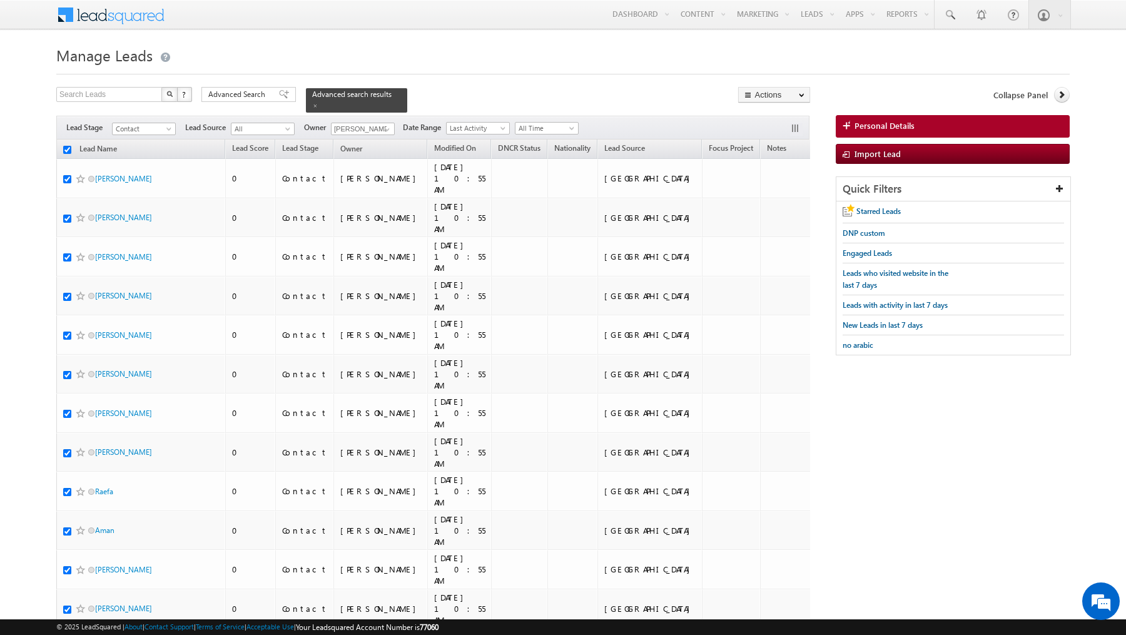
checkbox input "true"
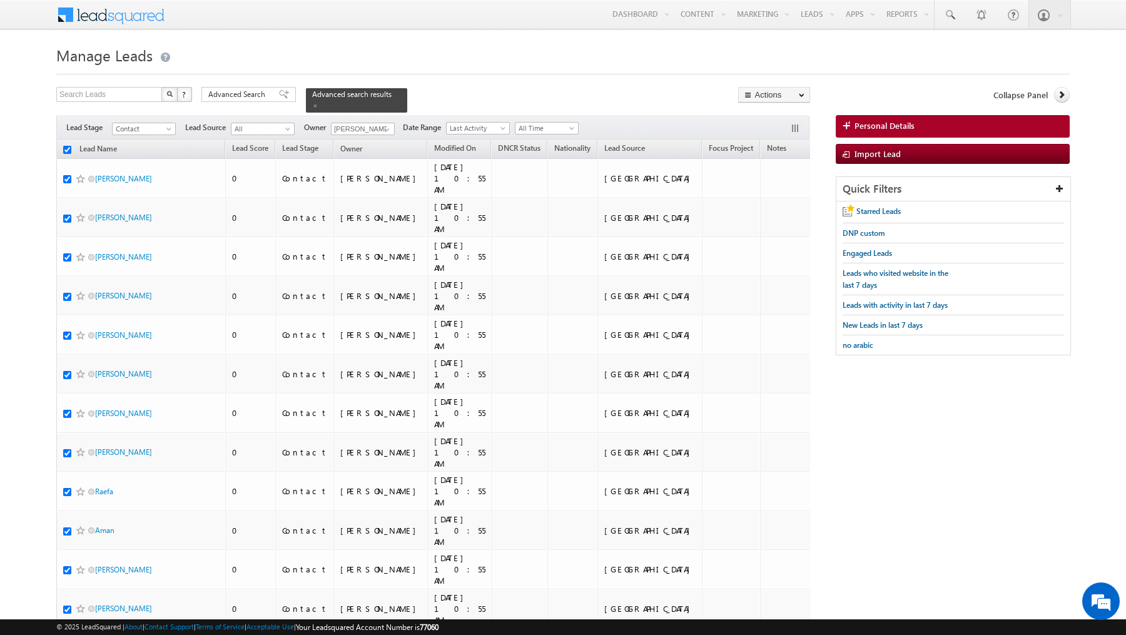
checkbox input "true"
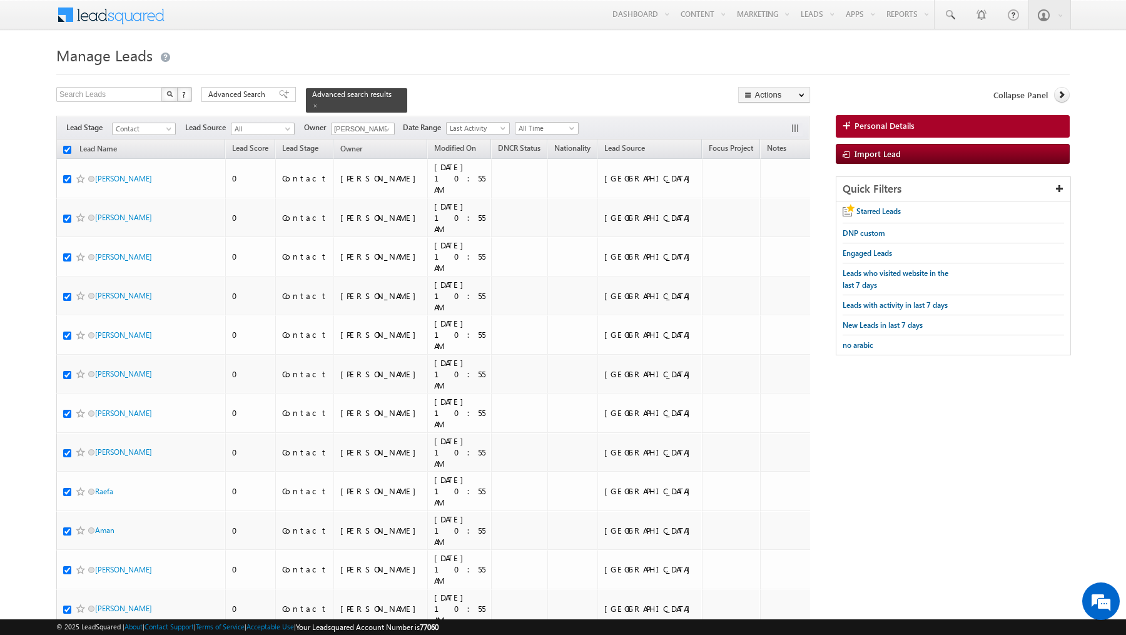
checkbox input "true"
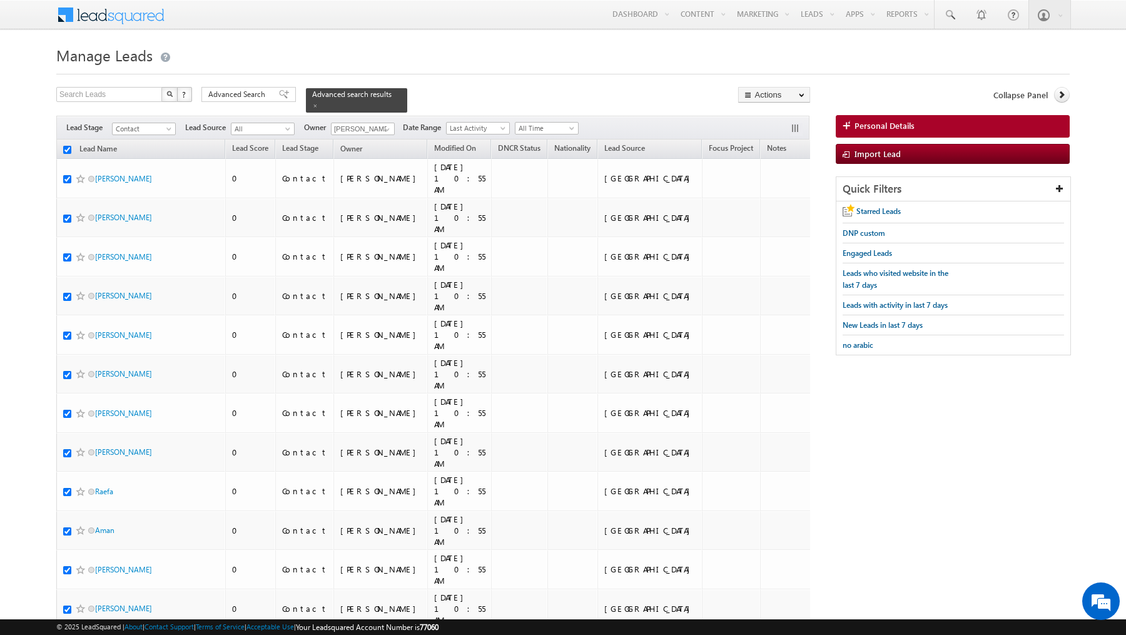
checkbox input "true"
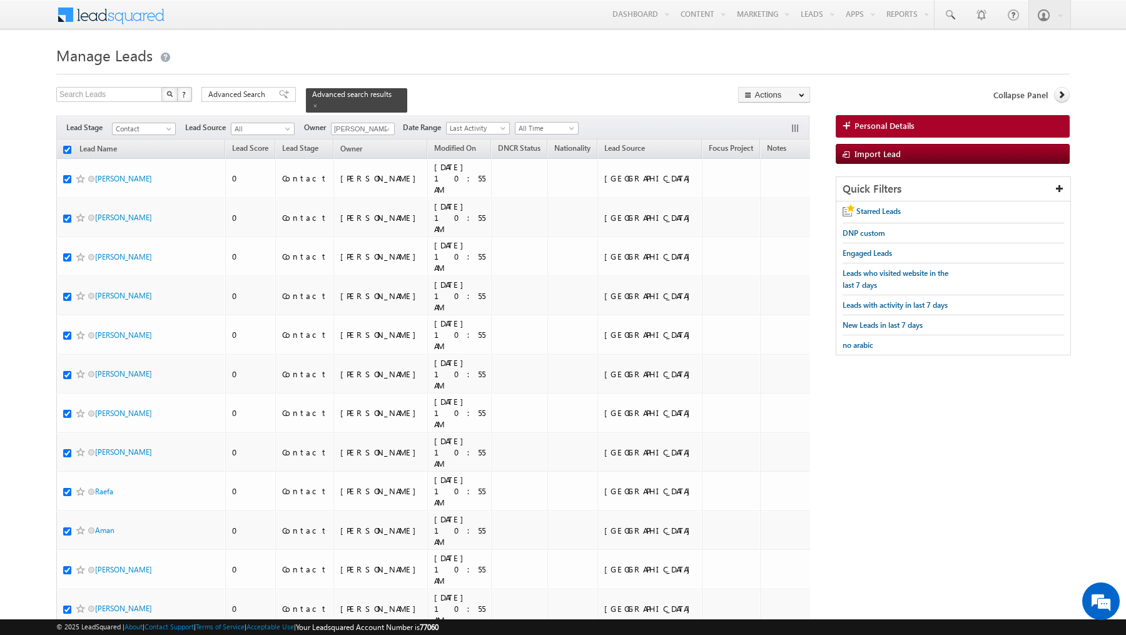
checkbox input "true"
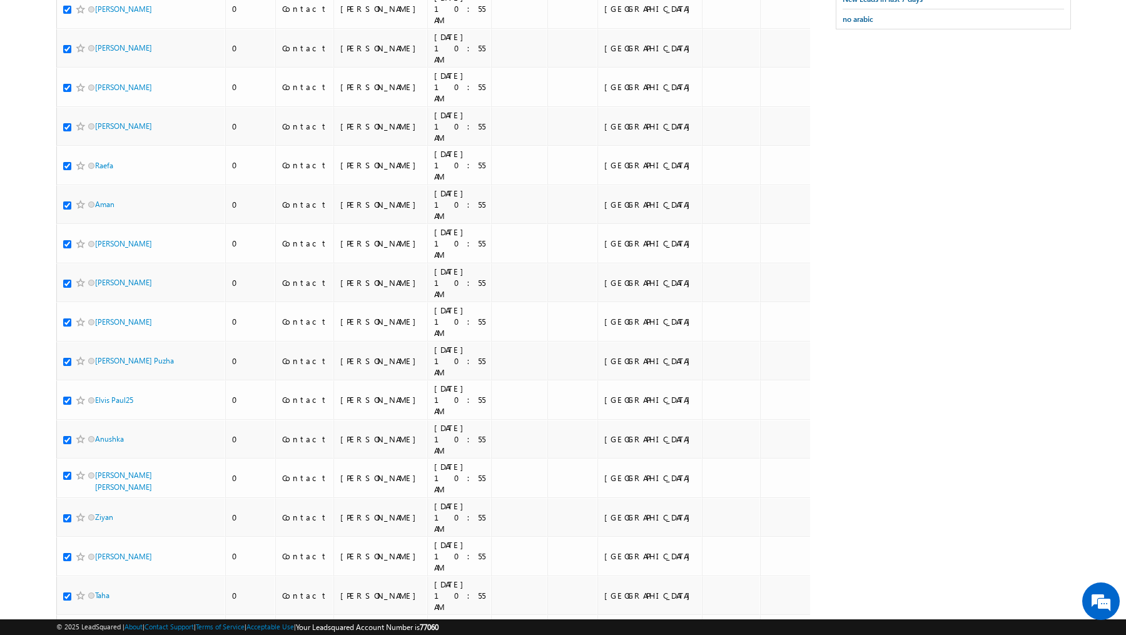
scroll to position [48, 0]
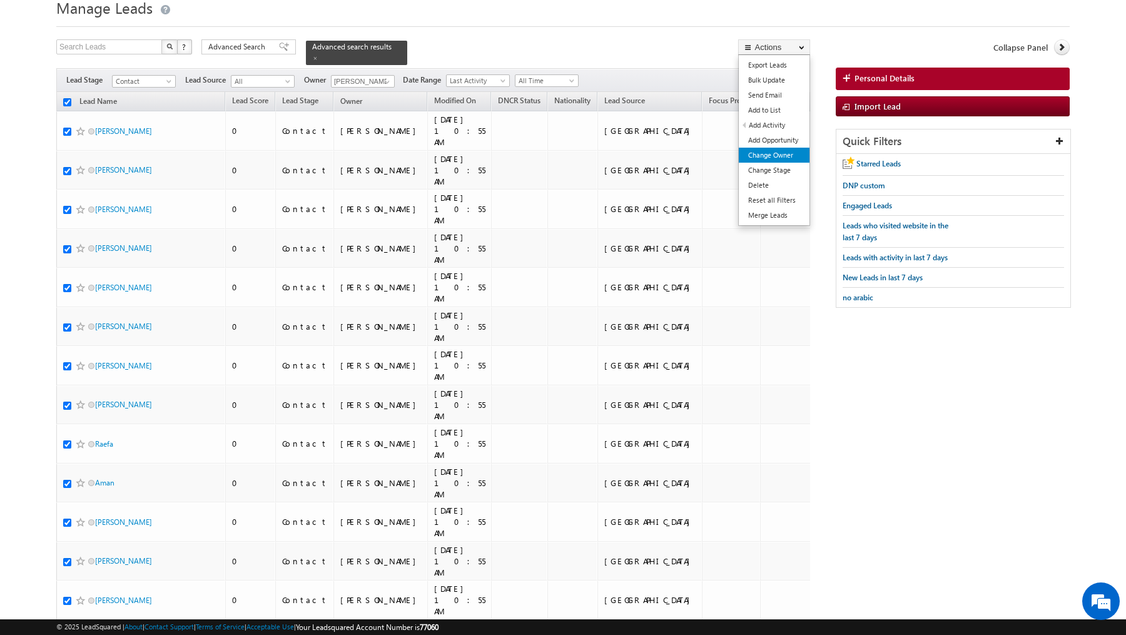
click at [768, 155] on link "Change Owner" at bounding box center [774, 155] width 71 height 15
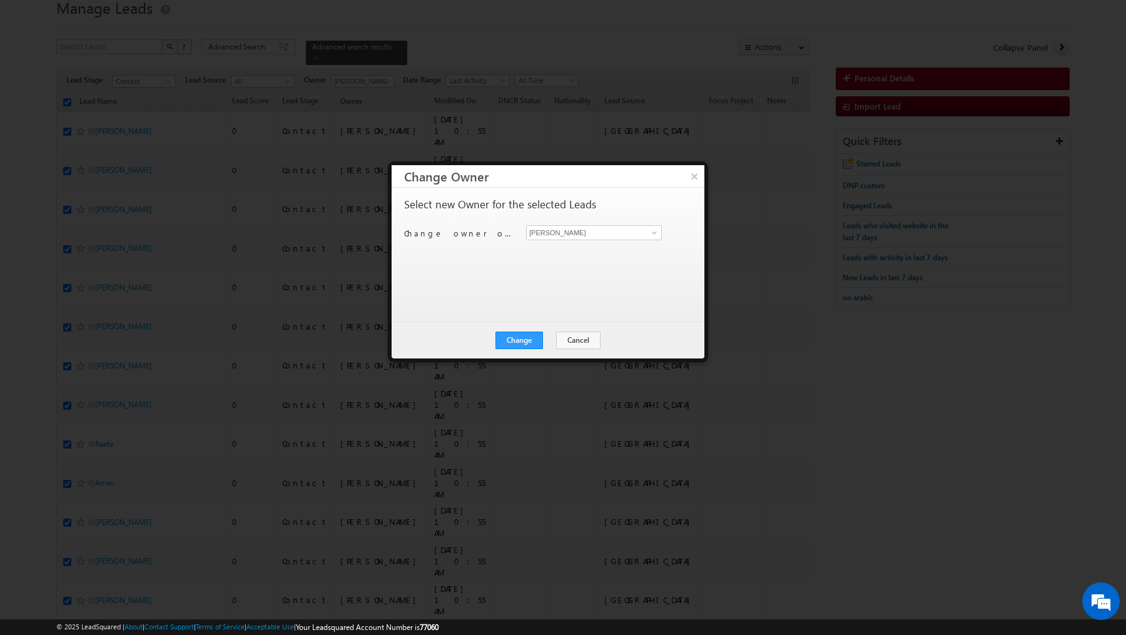
click at [544, 239] on div "Change owner of 100 leads to Yash Rajput Yash Rajput" at bounding box center [546, 234] width 285 height 19
click at [546, 230] on input "[PERSON_NAME]" at bounding box center [594, 232] width 136 height 15
click at [552, 260] on link "Syed Zainulla Haque syed.zainullahaque@indglobal.ae" at bounding box center [594, 257] width 136 height 34
type input "Syed Zainulla Haque"
click at [577, 342] on button "Cancel" at bounding box center [578, 341] width 44 height 18
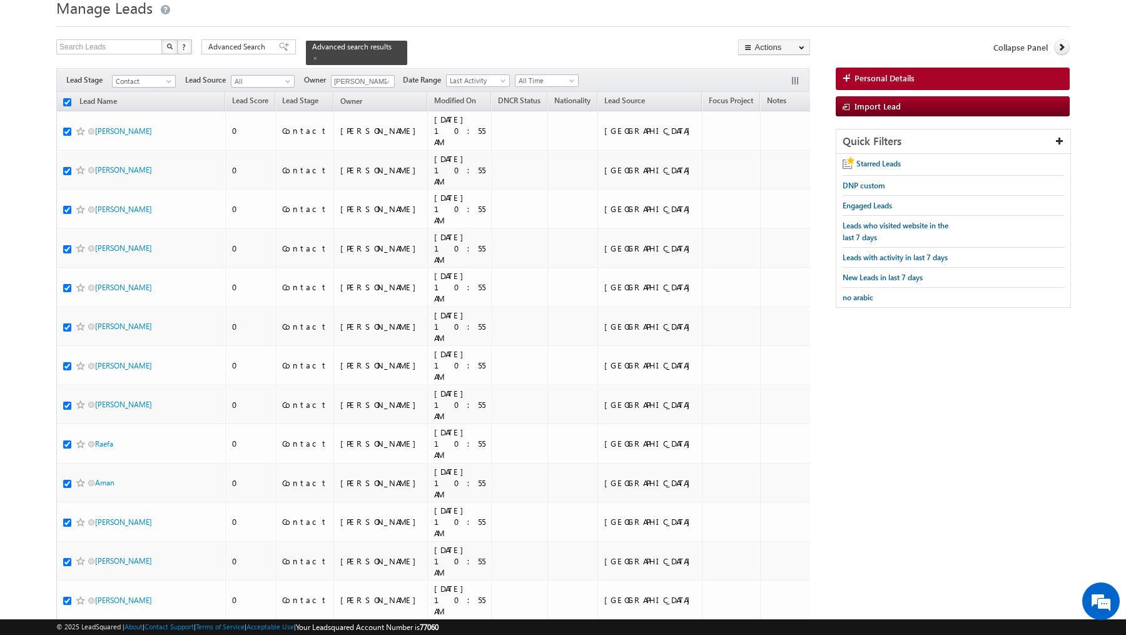
click at [72, 100] on th "Lead Name (sorted descending)" at bounding box center [140, 101] width 169 height 19
click at [69, 100] on input "checkbox" at bounding box center [67, 102] width 8 height 8
checkbox input "false"
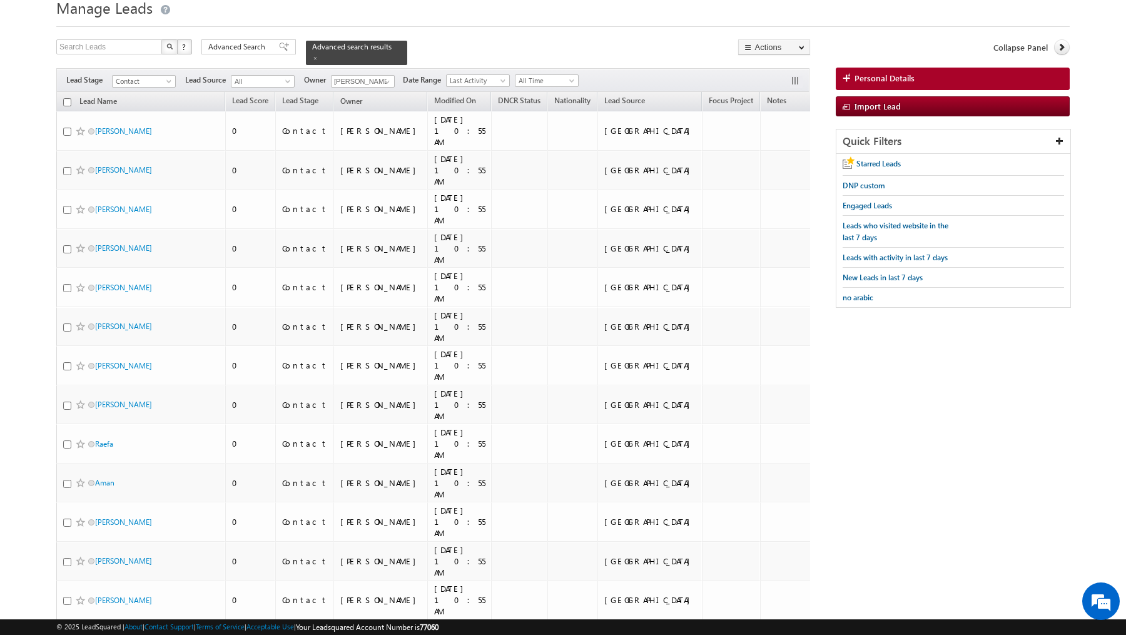
checkbox input "false"
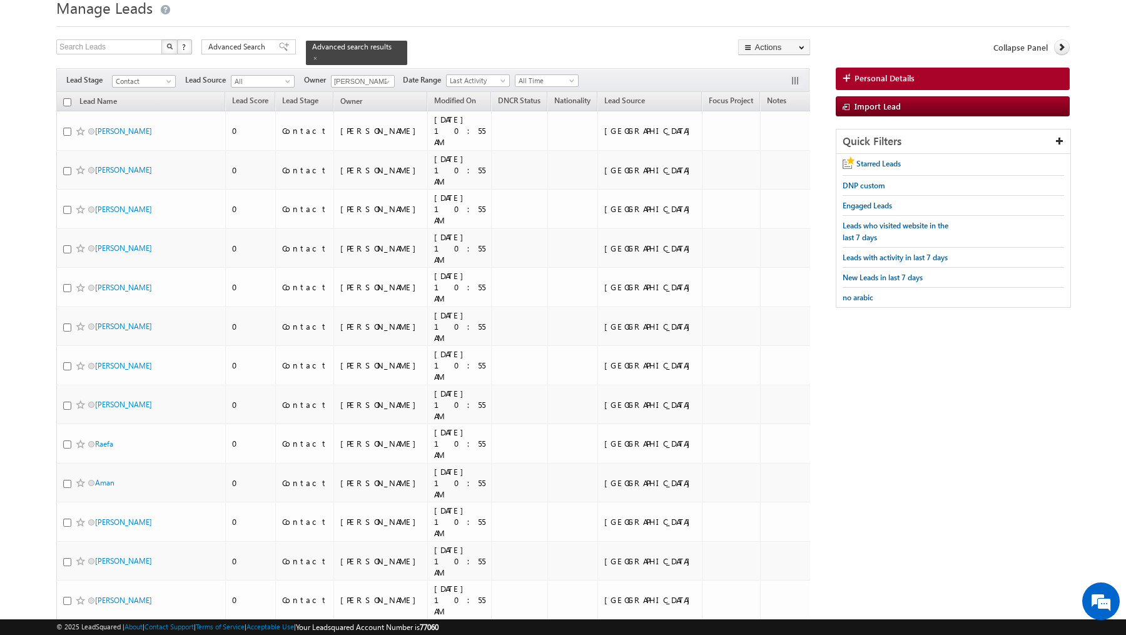
checkbox input "false"
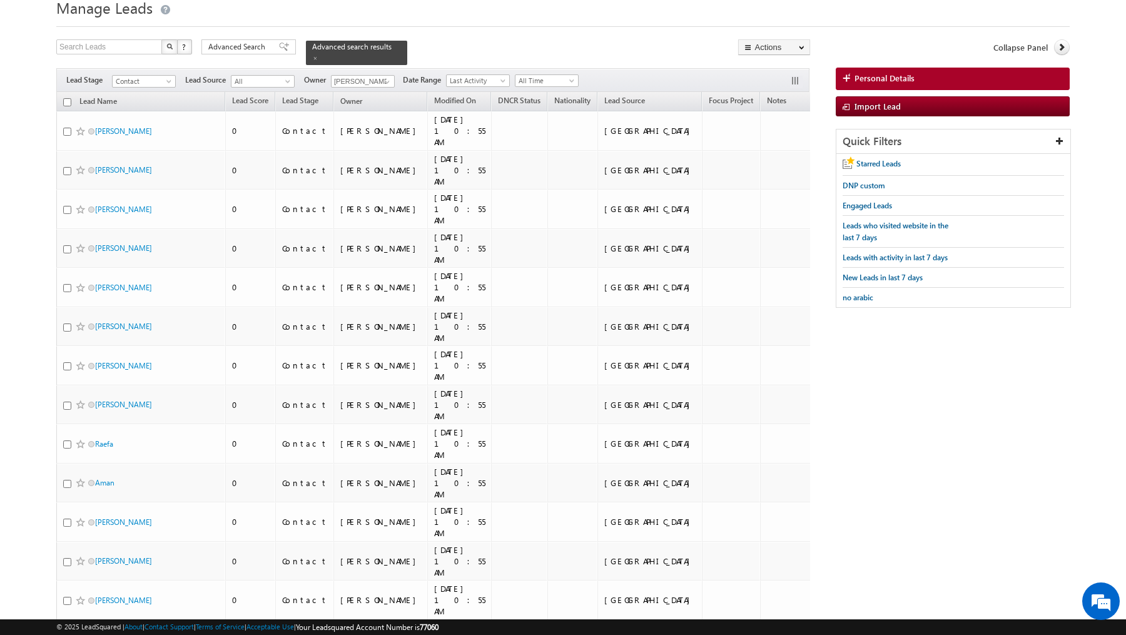
checkbox input "false"
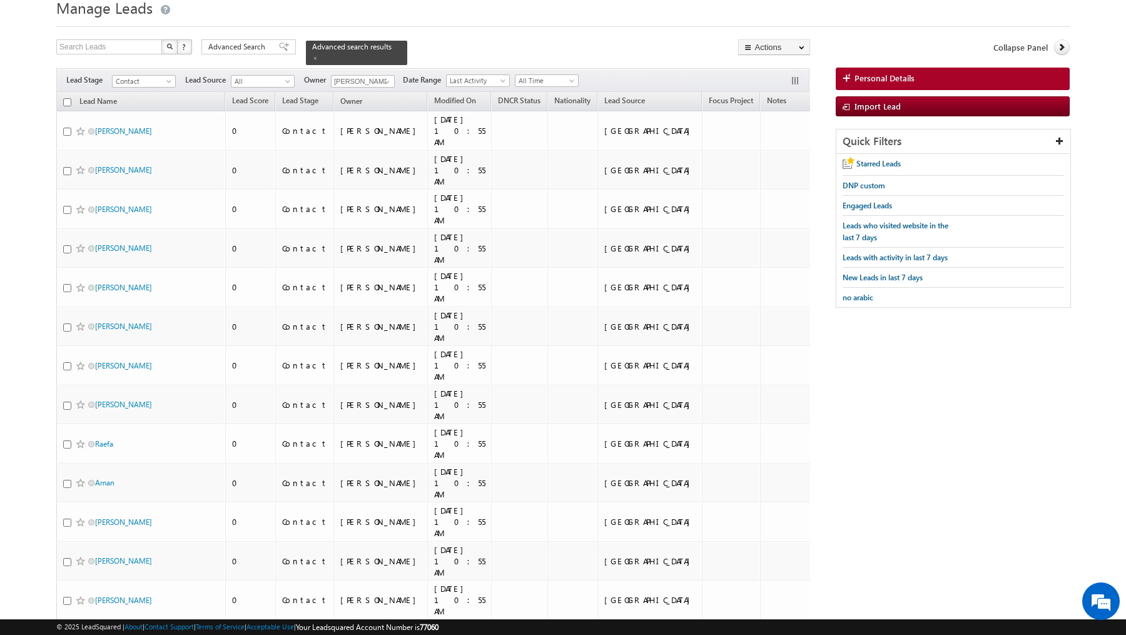
checkbox input "false"
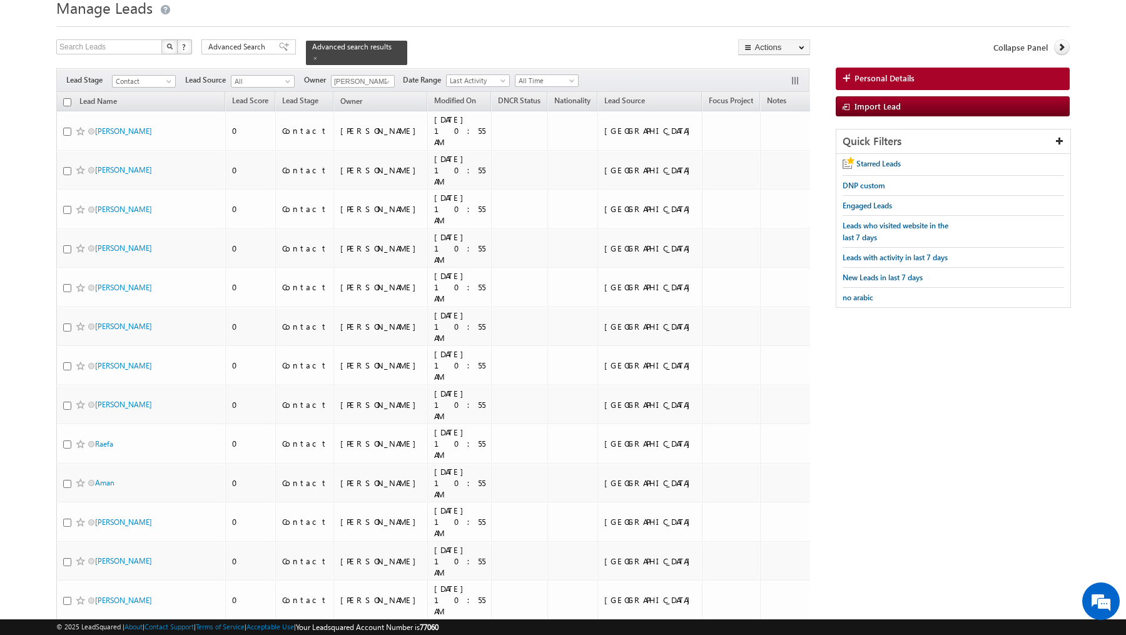
checkbox input "false"
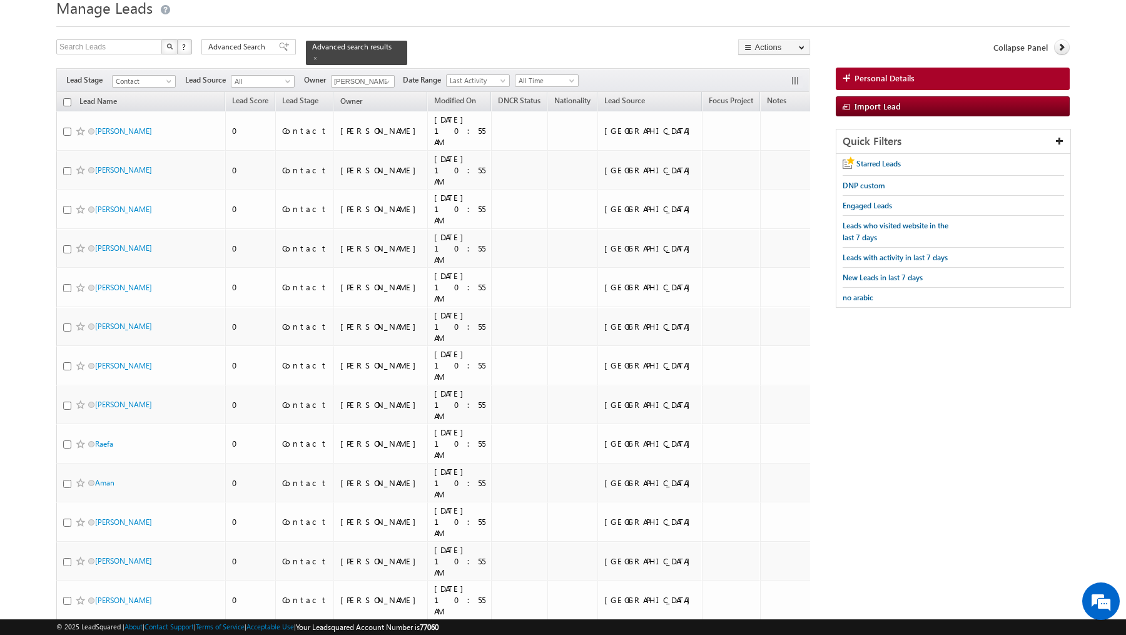
checkbox input "false"
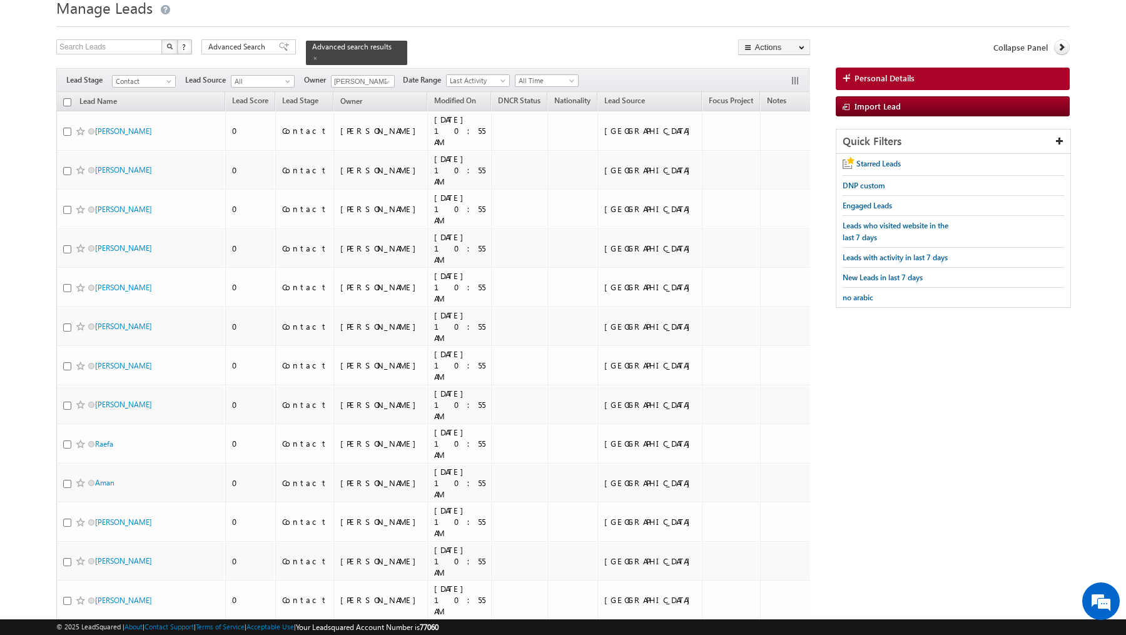
checkbox input "false"
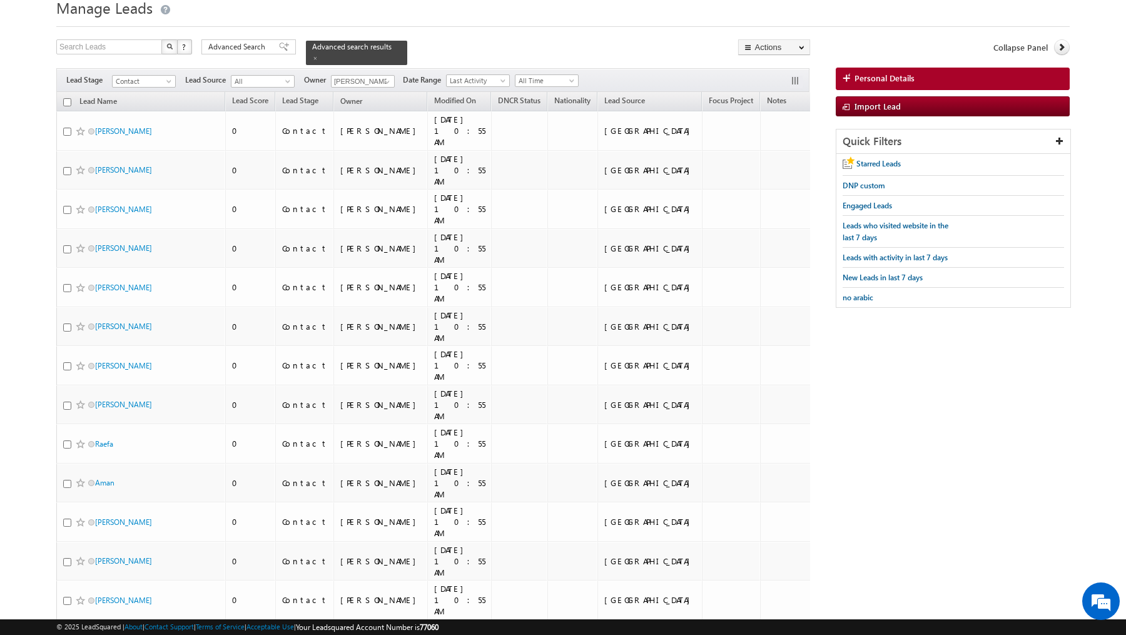
checkbox input "false"
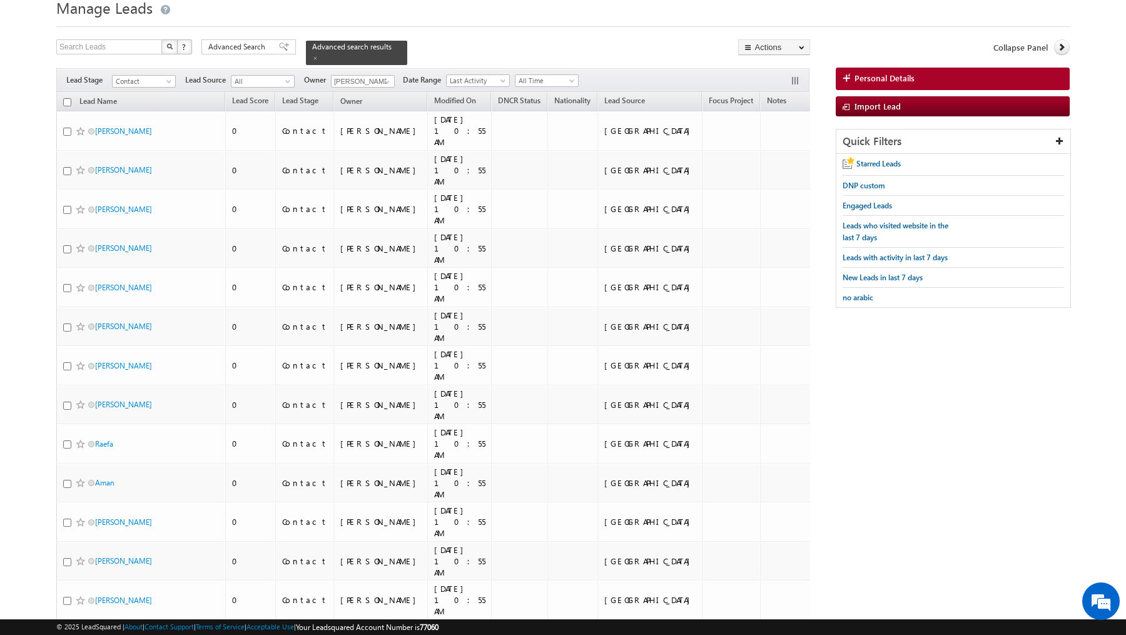
checkbox input "false"
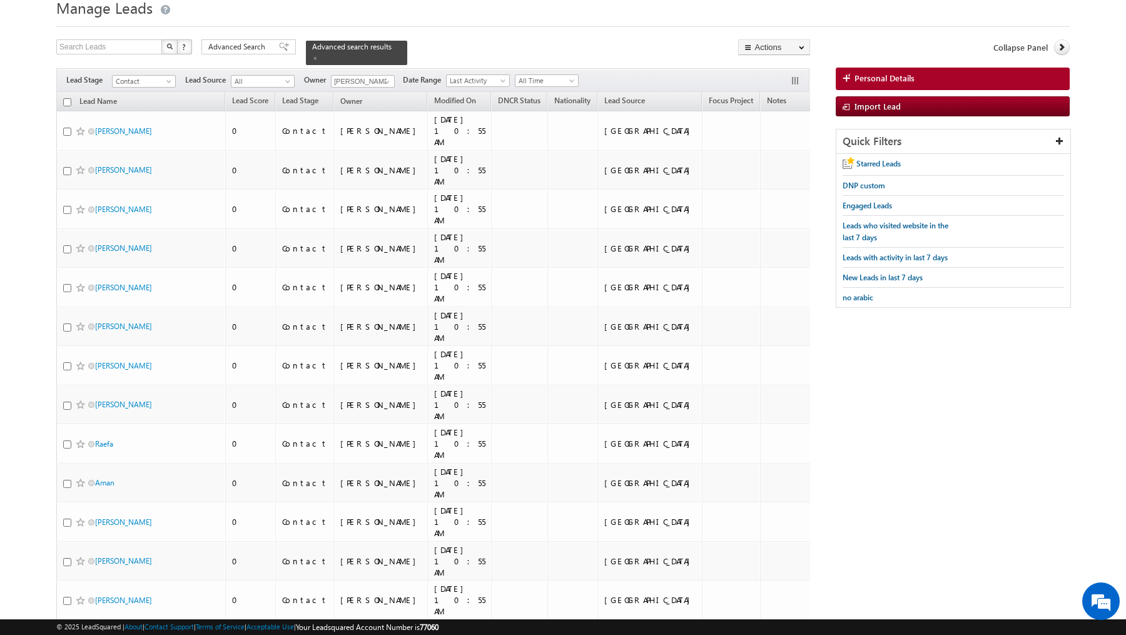
checkbox input "false"
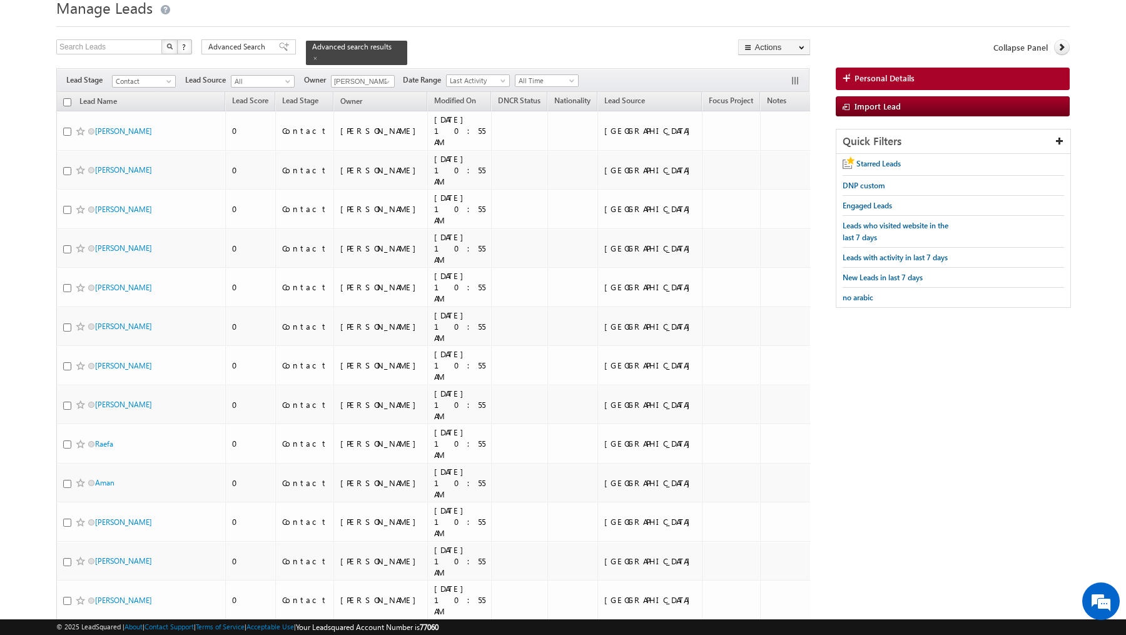
checkbox input "false"
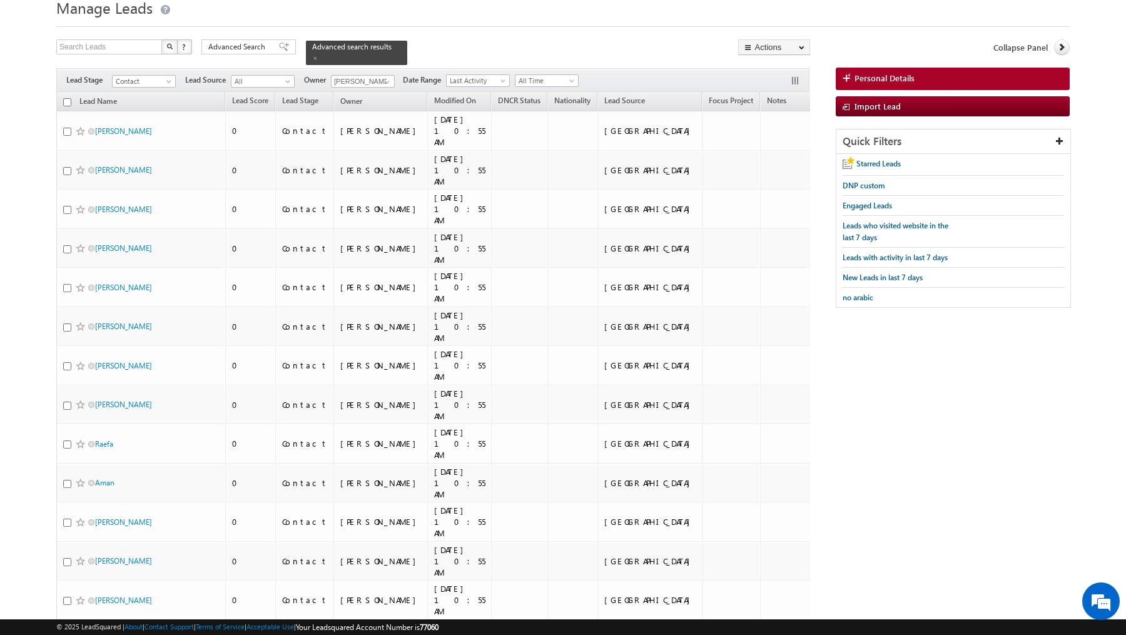
checkbox input "false"
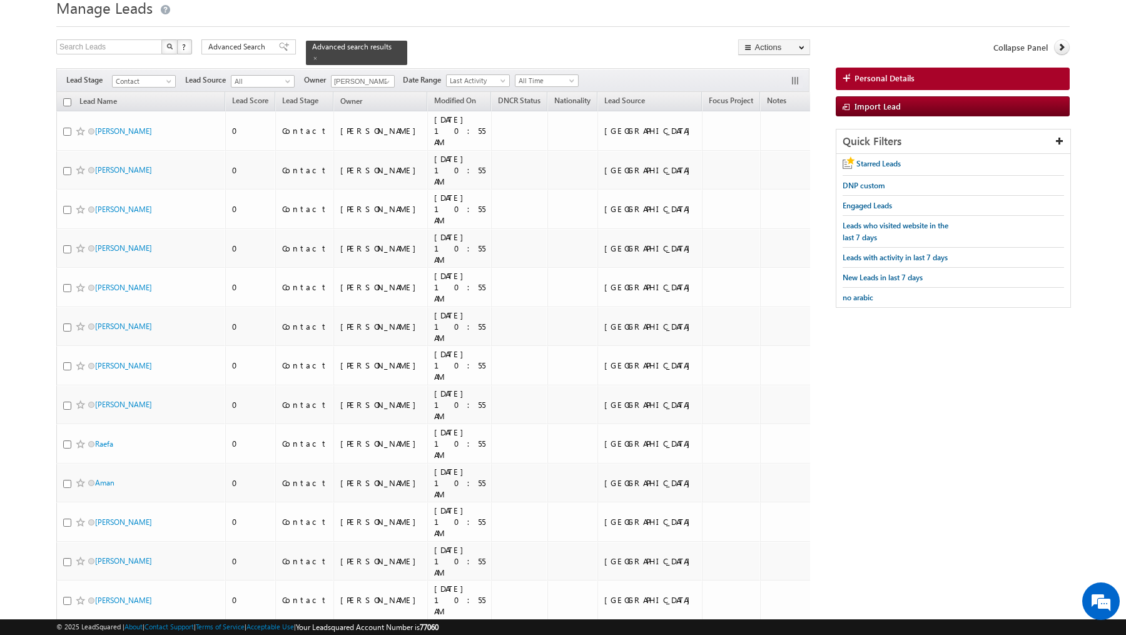
checkbox input "false"
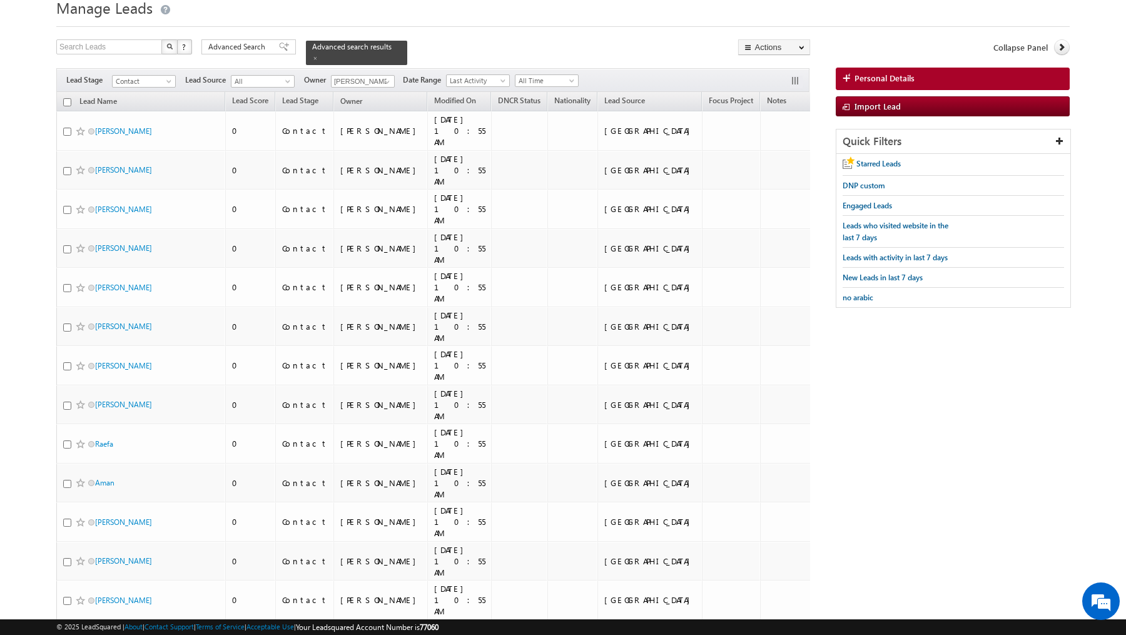
checkbox input "false"
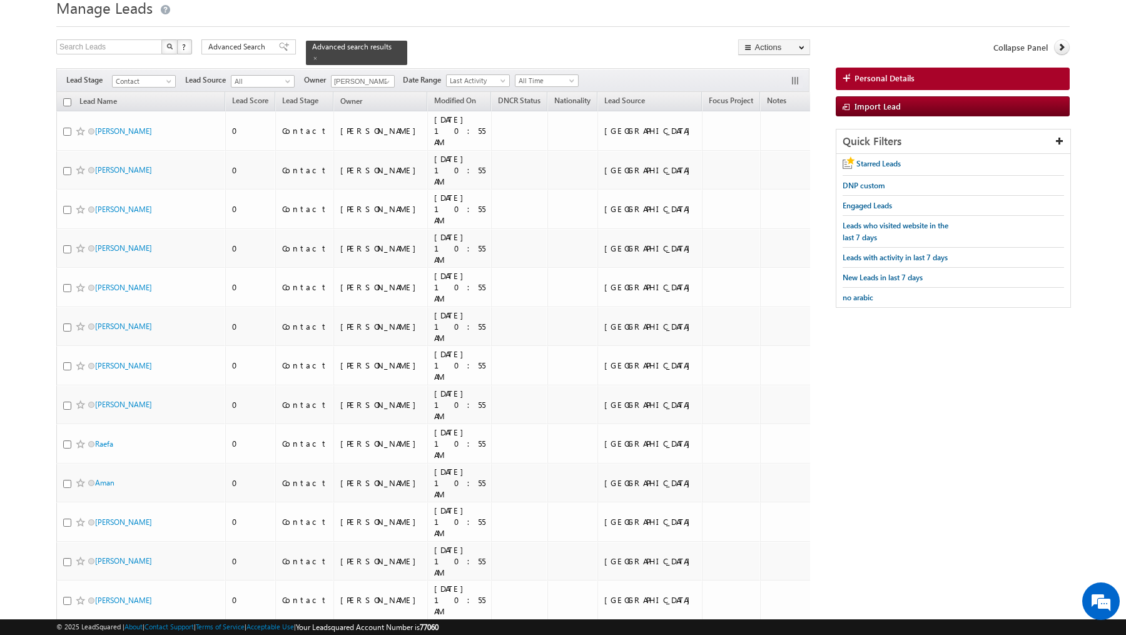
checkbox input "false"
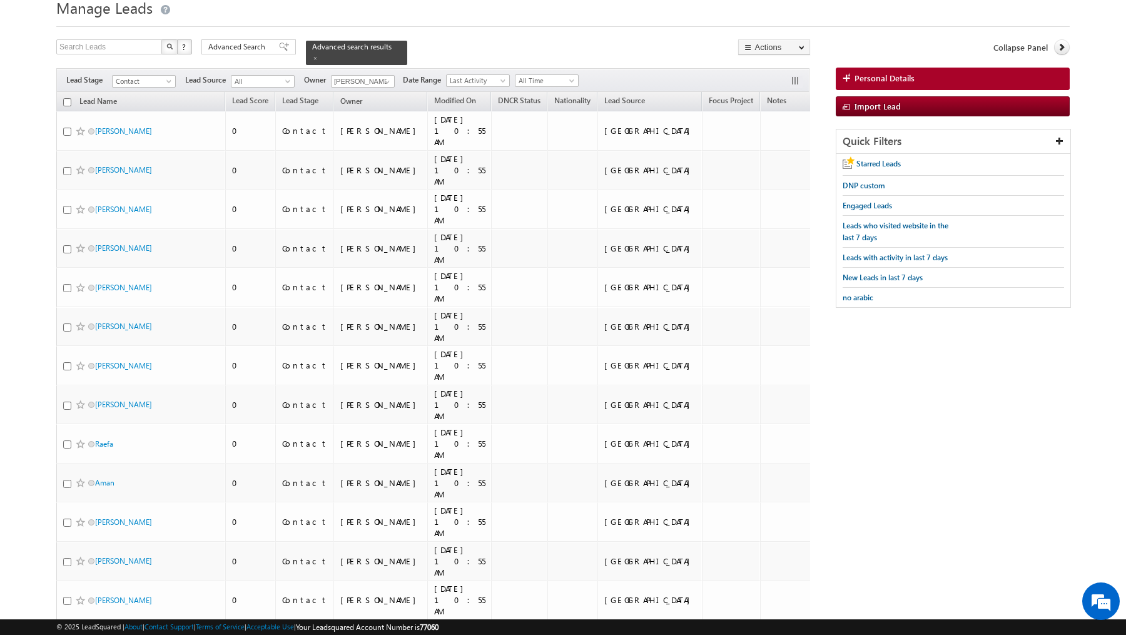
checkbox input "false"
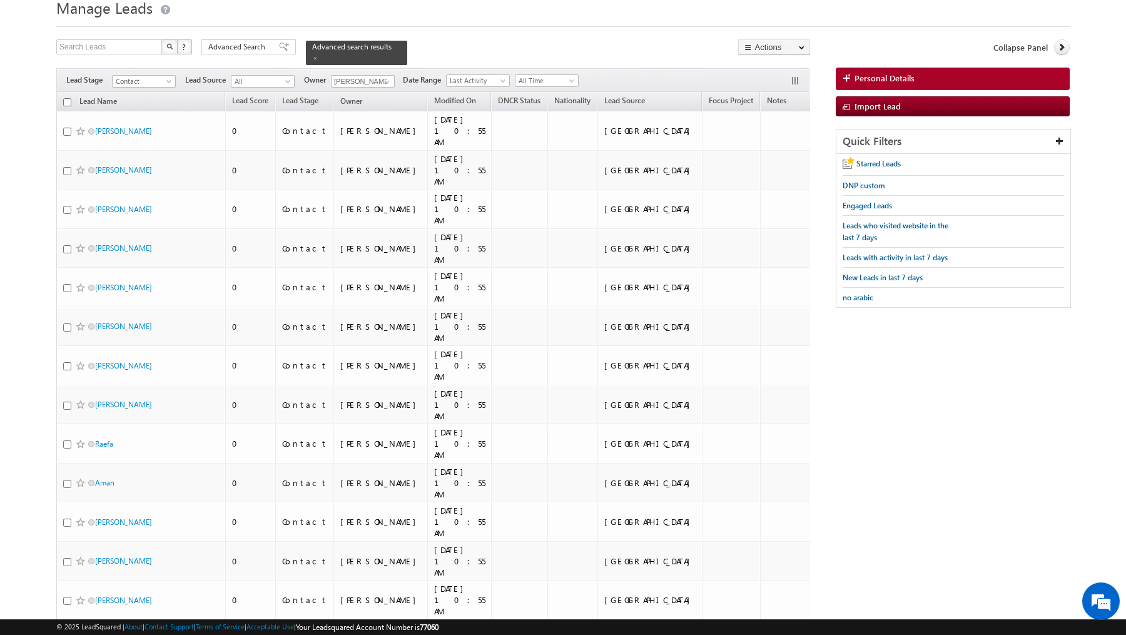
checkbox input "false"
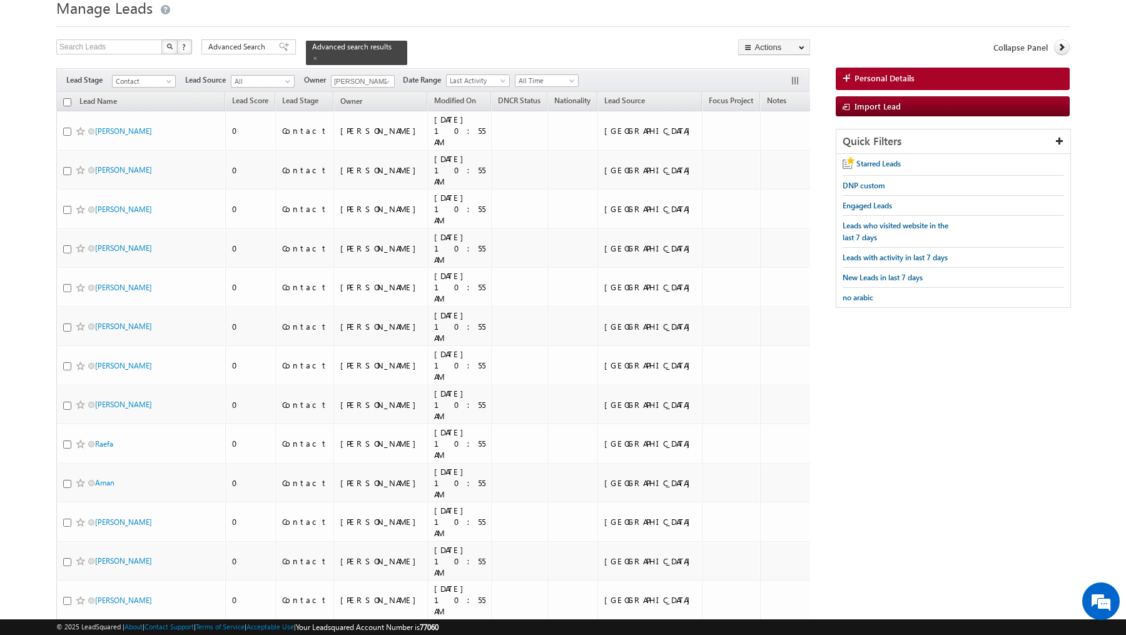
checkbox input "false"
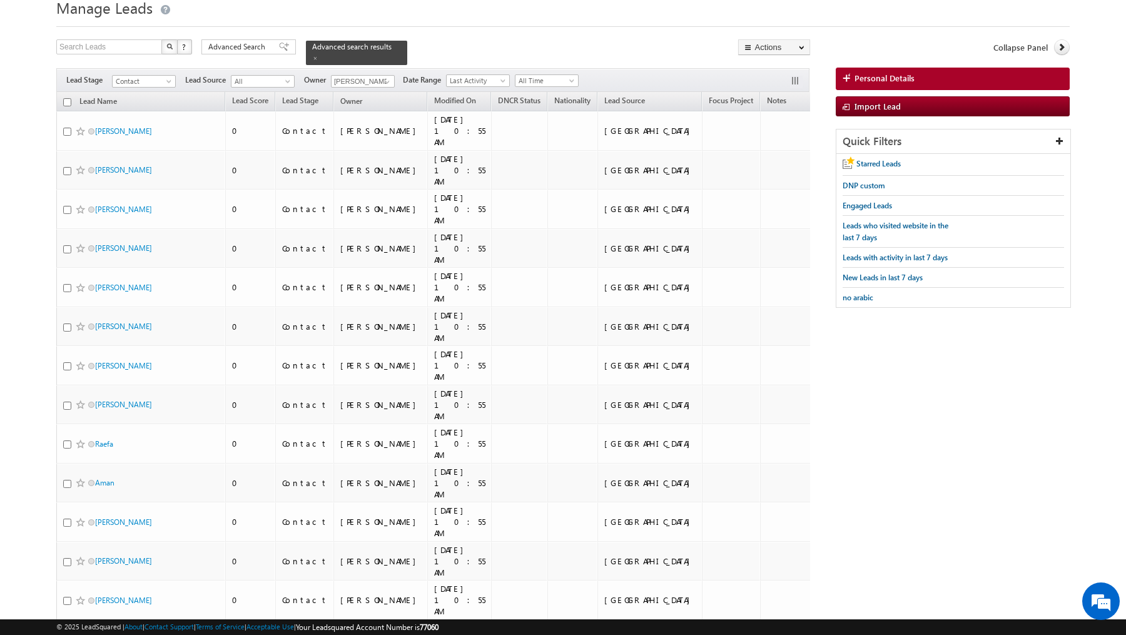
checkbox input "false"
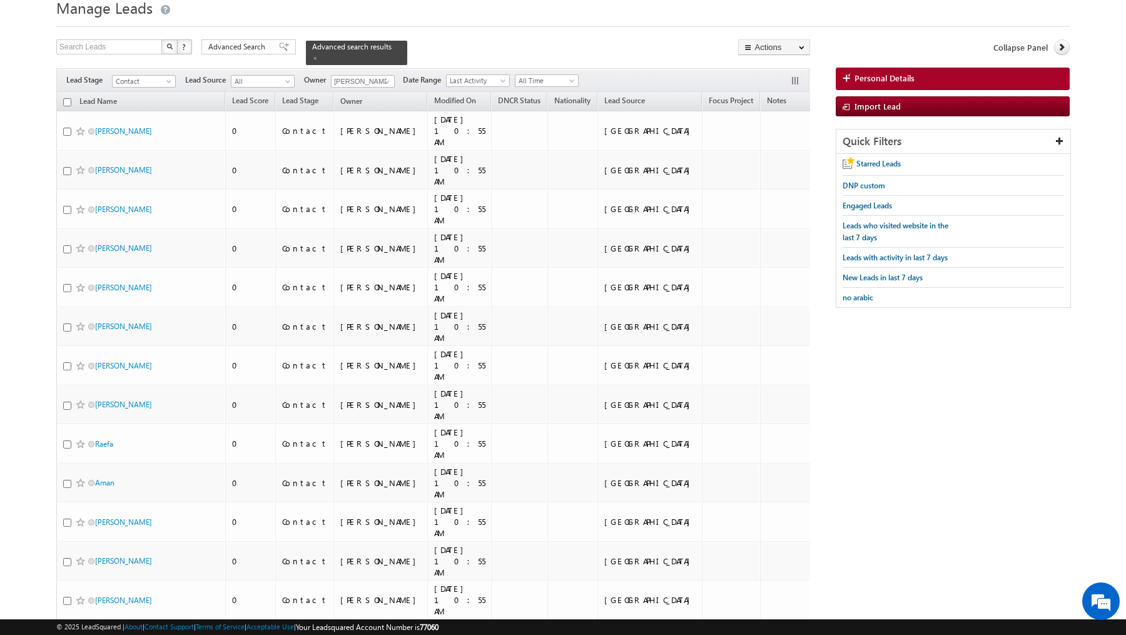
click at [66, 100] on input "checkbox" at bounding box center [67, 102] width 8 height 8
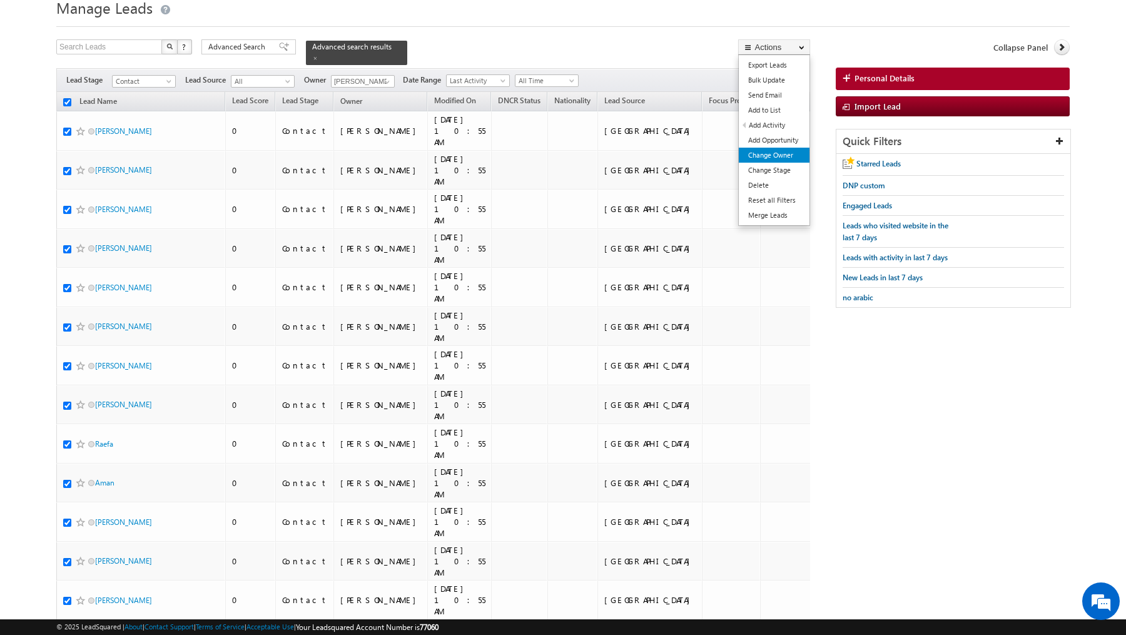
click at [779, 153] on link "Change Owner" at bounding box center [774, 155] width 71 height 15
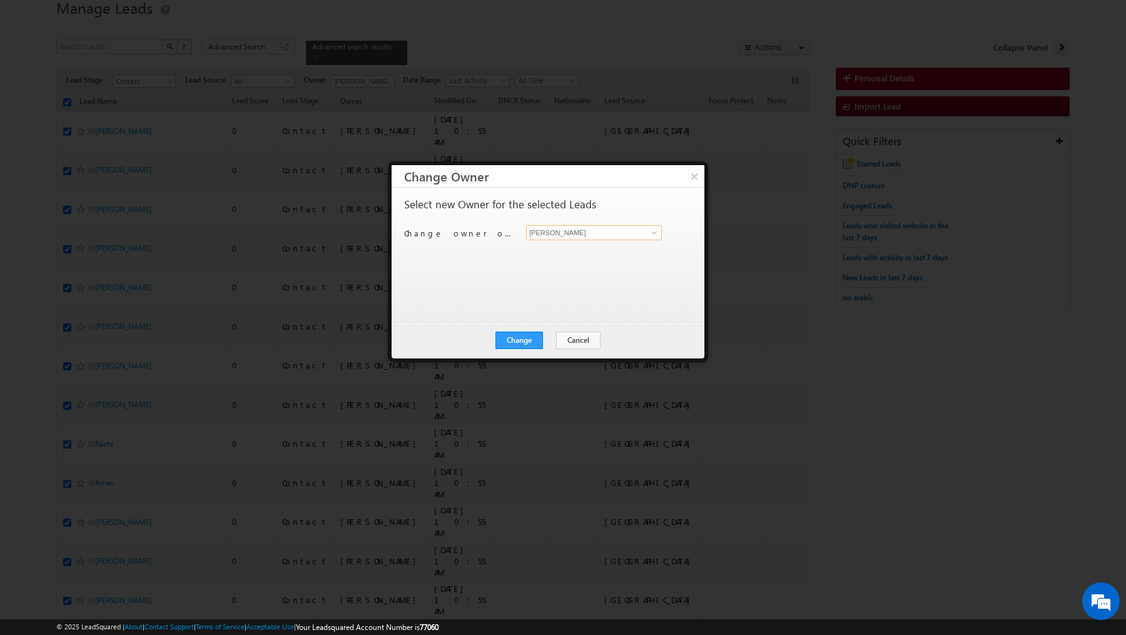
click at [584, 235] on input "[PERSON_NAME]" at bounding box center [594, 232] width 136 height 15
click at [568, 246] on link "Syed Zainulla Haque syed.zainullahaque@indglobal.ae" at bounding box center [594, 257] width 136 height 34
click at [517, 337] on button "Change" at bounding box center [519, 341] width 48 height 18
click at [549, 332] on button "Close" at bounding box center [550, 341] width 40 height 18
